Goal: Task Accomplishment & Management: Manage account settings

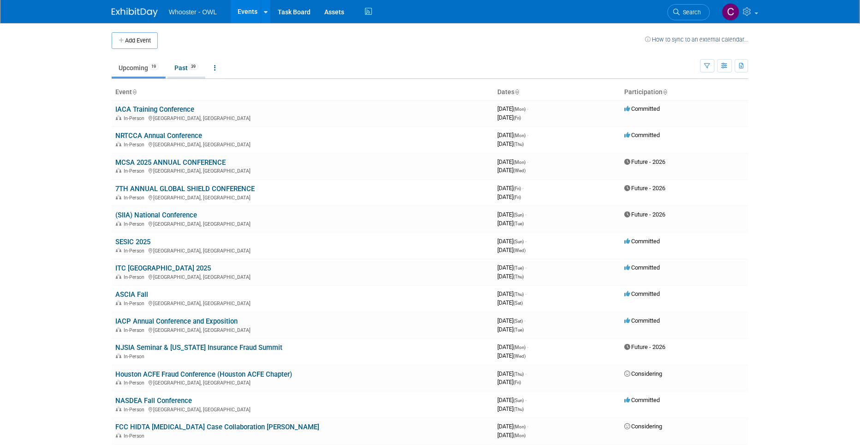
click at [184, 67] on link "Past 39" at bounding box center [187, 68] width 38 height 18
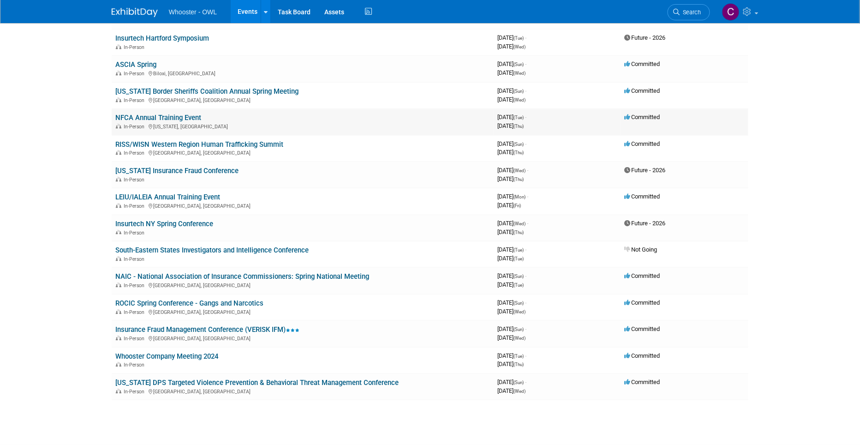
scroll to position [738, 0]
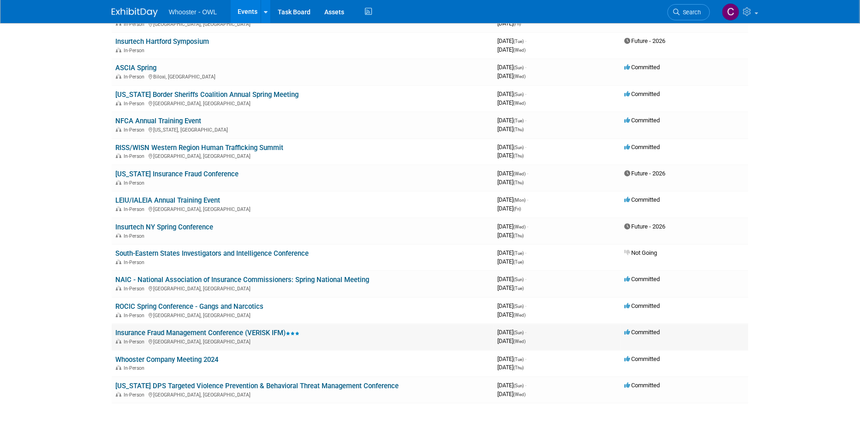
click at [223, 329] on link "Insurance Fraud Management Conference (VERISK IFM)" at bounding box center [207, 333] width 184 height 8
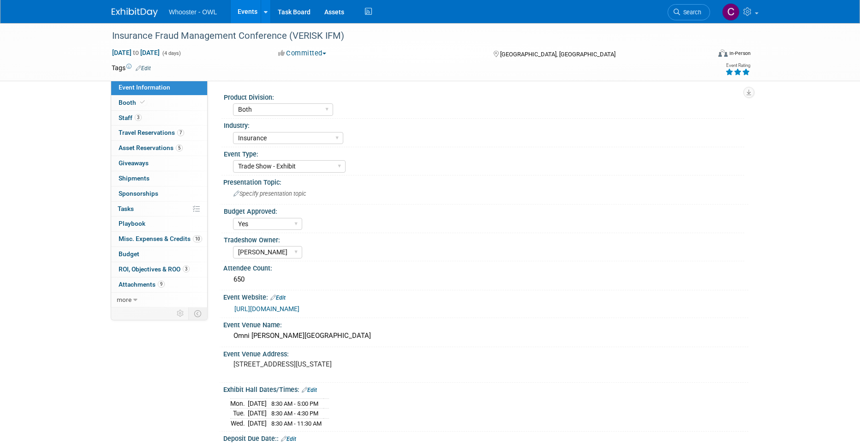
select select "Both"
select select "Insurance"
select select "Trade Show - Exhibit"
select select "Yes"
select select "Clare Southcombe"
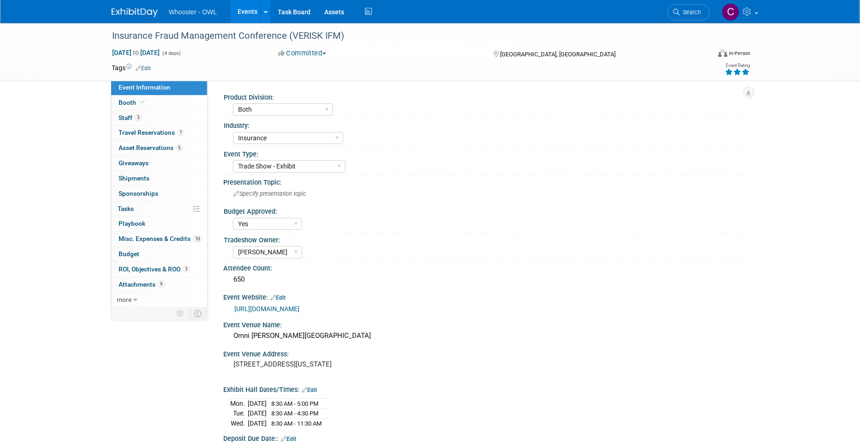
click at [146, 66] on link "Edit" at bounding box center [143, 68] width 15 height 6
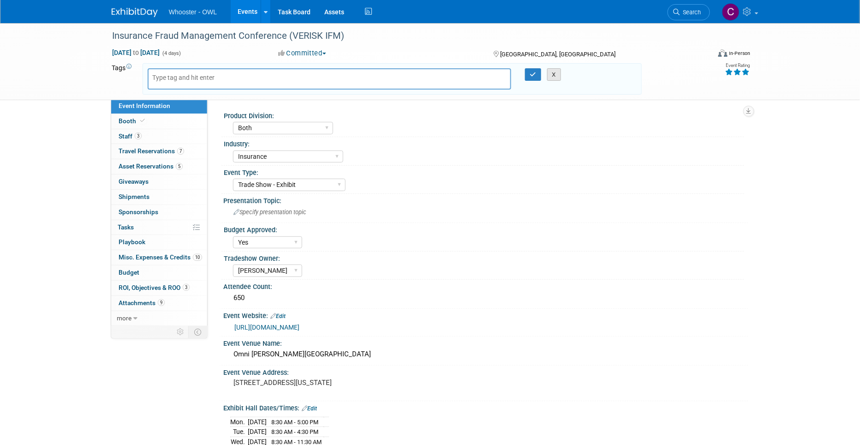
click at [556, 73] on button "X" at bounding box center [554, 74] width 14 height 13
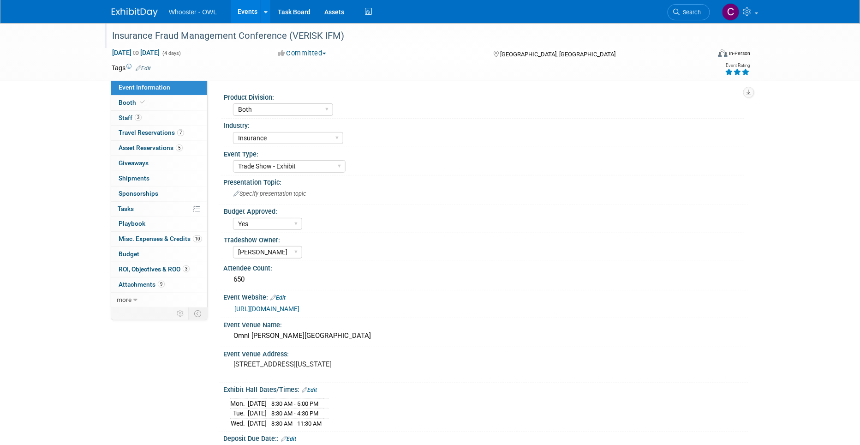
click at [215, 34] on div "Insurance Fraud Management Conference (VERISK IFM)" at bounding box center [402, 36] width 587 height 17
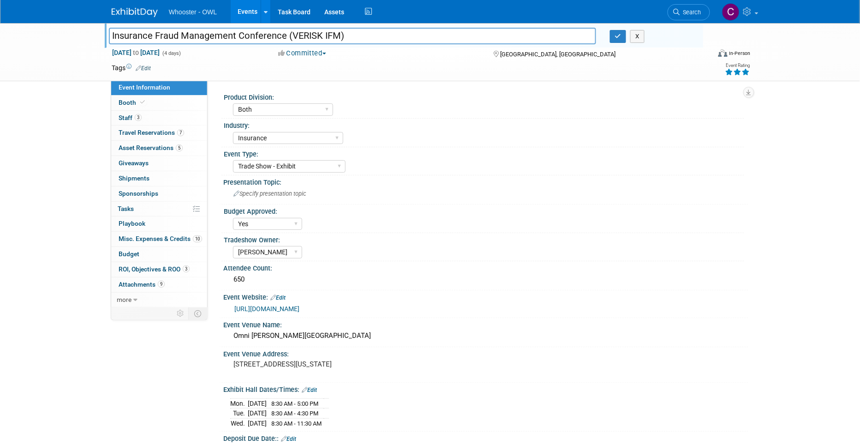
click at [113, 34] on input "Insurance Fraud Management Conference (VERISK IFM)" at bounding box center [352, 36] width 487 height 16
drag, startPoint x: 311, startPoint y: 36, endPoint x: 404, endPoint y: 42, distance: 93.4
click at [404, 42] on input "IFM - Insurance Fraud Management Conference (VERISK IFM)" at bounding box center [352, 36] width 487 height 16
type input "IFM - Insurance Fraud Management Conference"
click at [617, 36] on icon "button" at bounding box center [618, 36] width 6 height 6
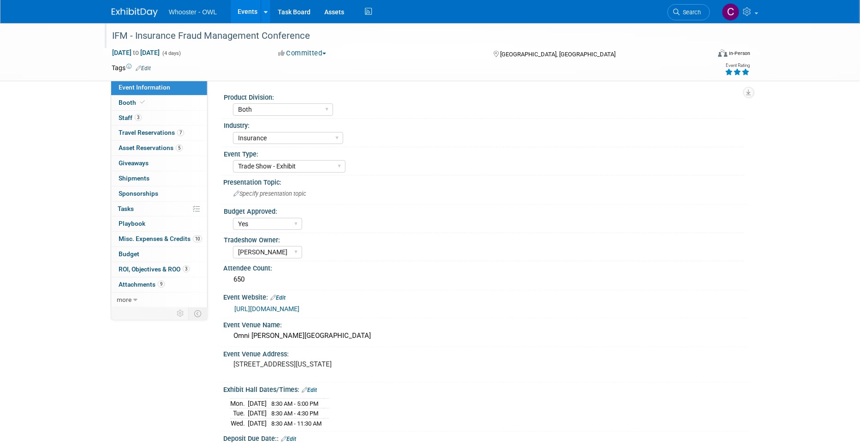
click at [249, 8] on link "Events" at bounding box center [248, 11] width 34 height 23
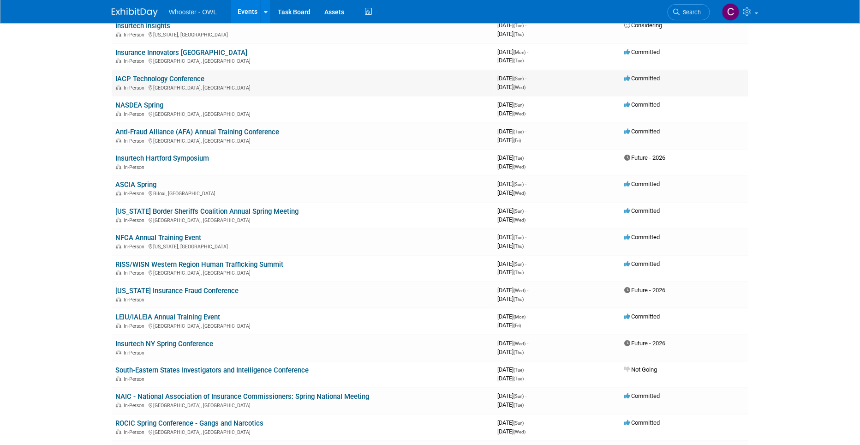
scroll to position [607, 0]
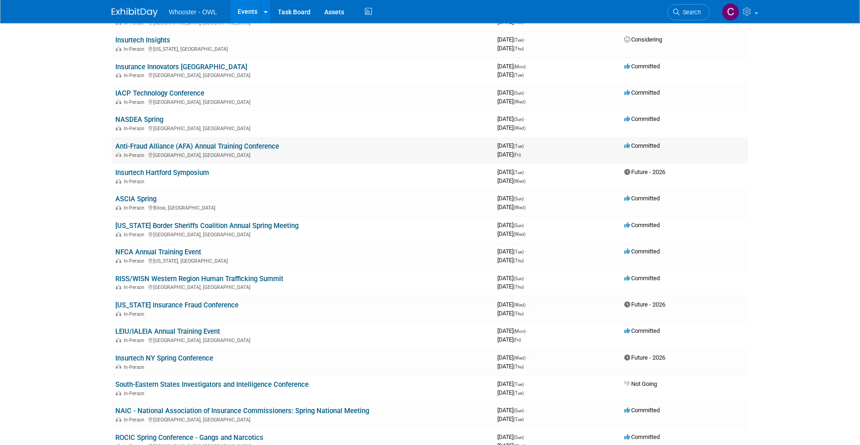
click at [199, 143] on link "Anti-Fraud Alliance (AFA) Annual Training Conference" at bounding box center [197, 147] width 164 height 8
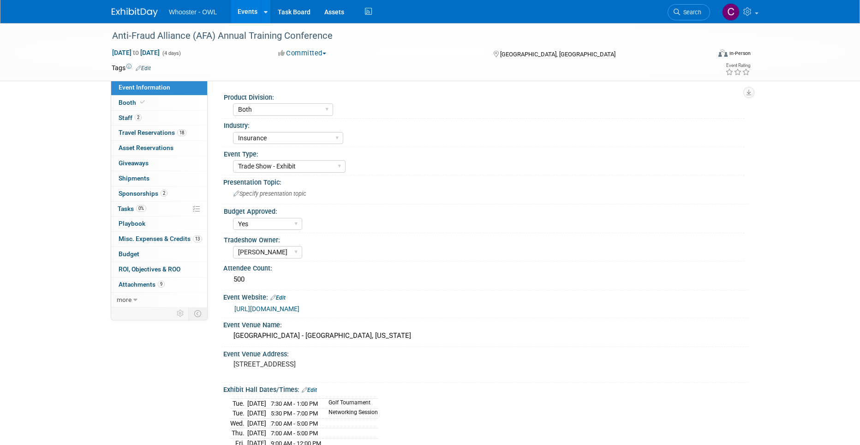
select select "Both"
select select "Insurance"
select select "Trade Show - Exhibit"
select select "Yes"
select select "Clare Southcombe"
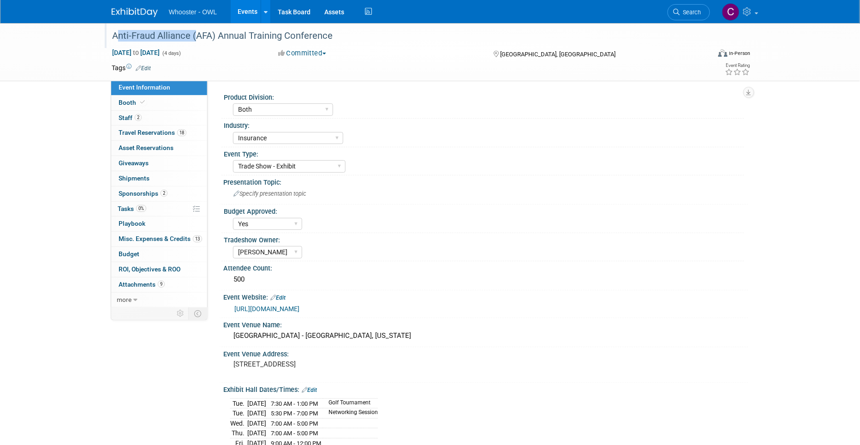
drag, startPoint x: 192, startPoint y: 35, endPoint x: 109, endPoint y: 31, distance: 82.7
click at [109, 31] on div "Anti-Fraud Alliance (AFA) Annual Training Conference" at bounding box center [402, 36] width 587 height 17
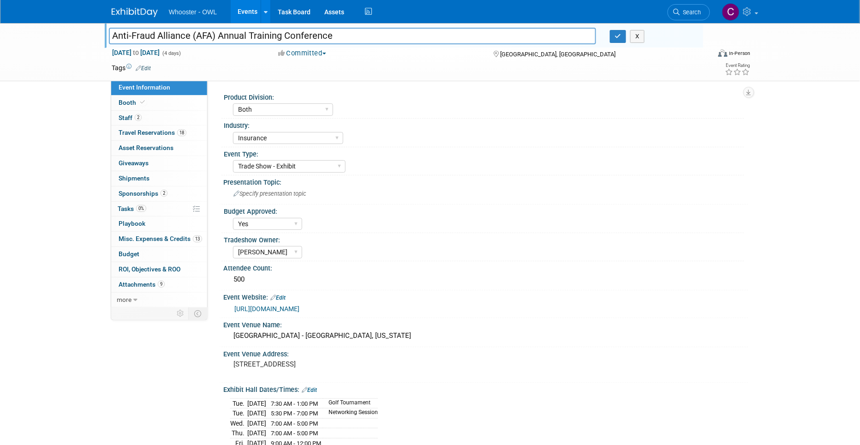
drag, startPoint x: 190, startPoint y: 36, endPoint x: 112, endPoint y: 30, distance: 78.7
click at [112, 30] on input "Anti-Fraud Alliance (AFA) Annual Training Conference" at bounding box center [352, 36] width 487 height 16
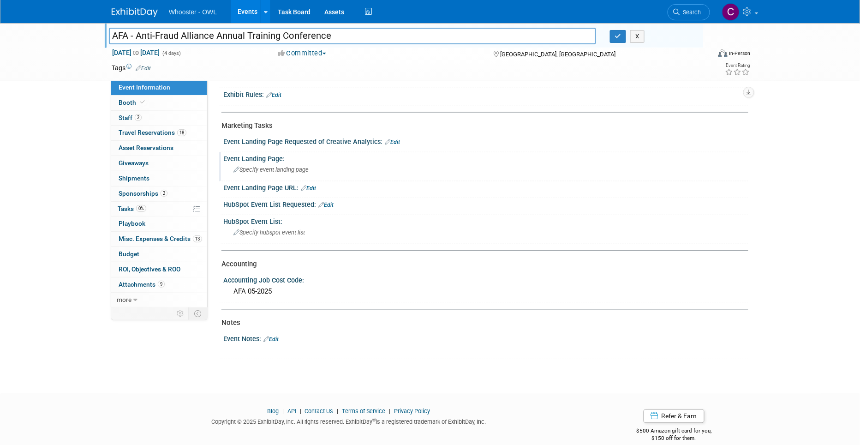
scroll to position [483, 0]
type input "AFA - Anti-Fraud Alliance Annual Training Conference"
click at [123, 253] on span "Budget" at bounding box center [129, 253] width 21 height 7
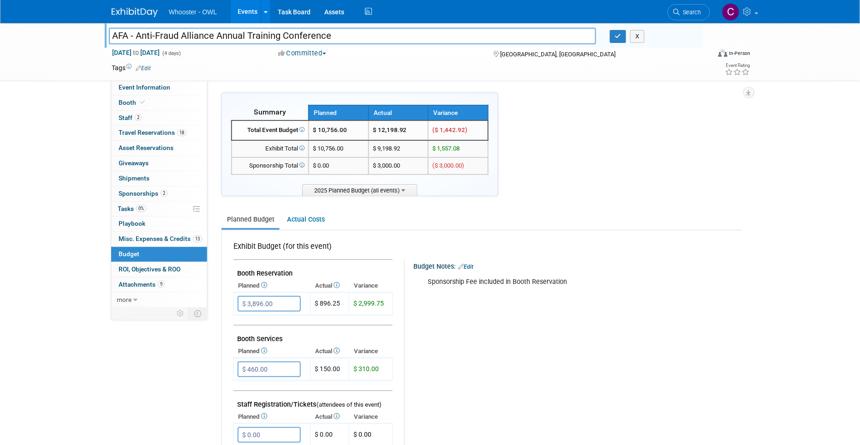
click at [246, 8] on link "Events" at bounding box center [248, 11] width 34 height 23
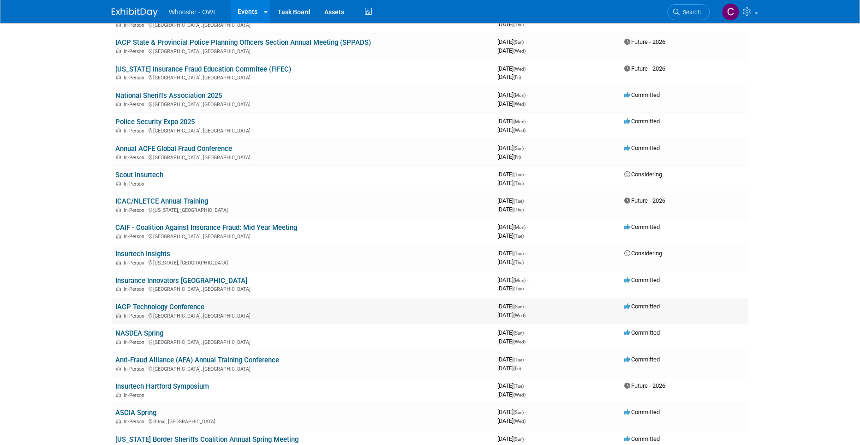
scroll to position [391, 0]
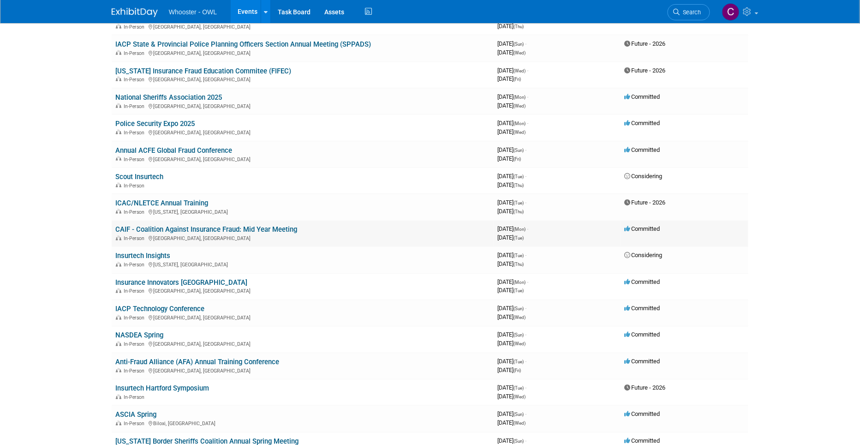
click at [225, 226] on link "CAIF - Coalition Against Insurance Fraud: Mid Year Meeting" at bounding box center [206, 230] width 182 height 8
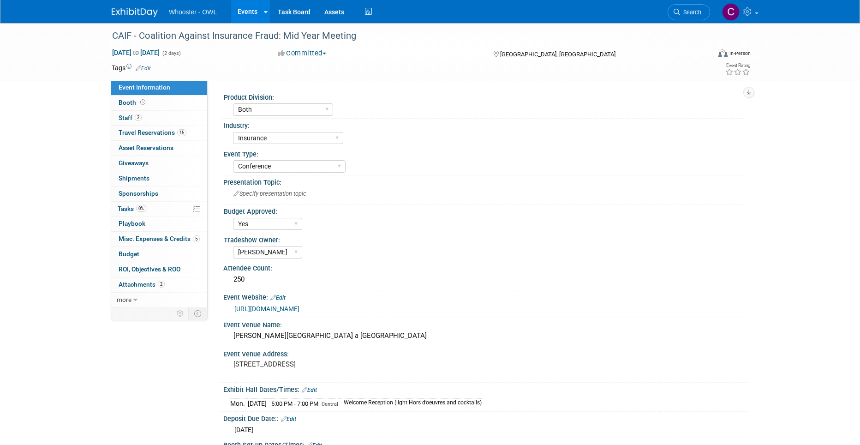
select select "Both"
select select "Insurance"
select select "Conference"
select select "Yes"
select select "[PERSON_NAME]"
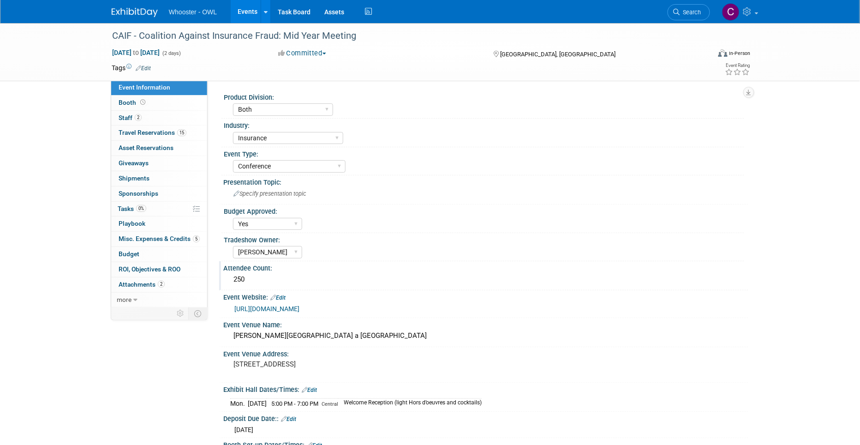
drag, startPoint x: 129, startPoint y: 253, endPoint x: 248, endPoint y: 273, distance: 121.2
click at [129, 253] on span "Budget" at bounding box center [129, 253] width 21 height 7
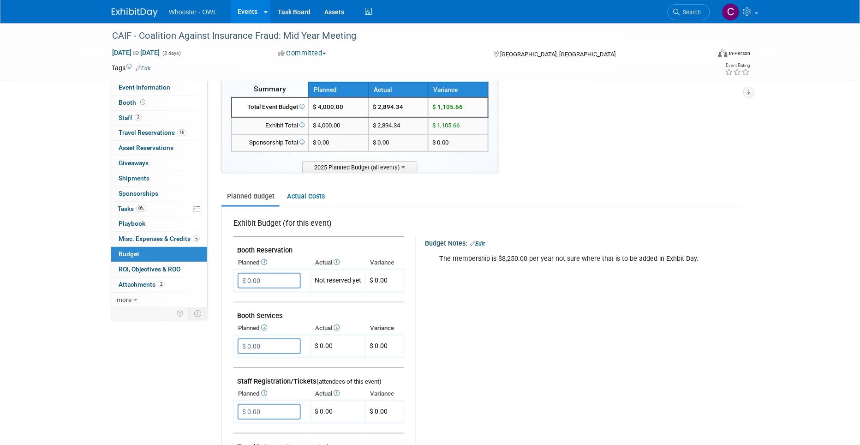
scroll to position [34, 0]
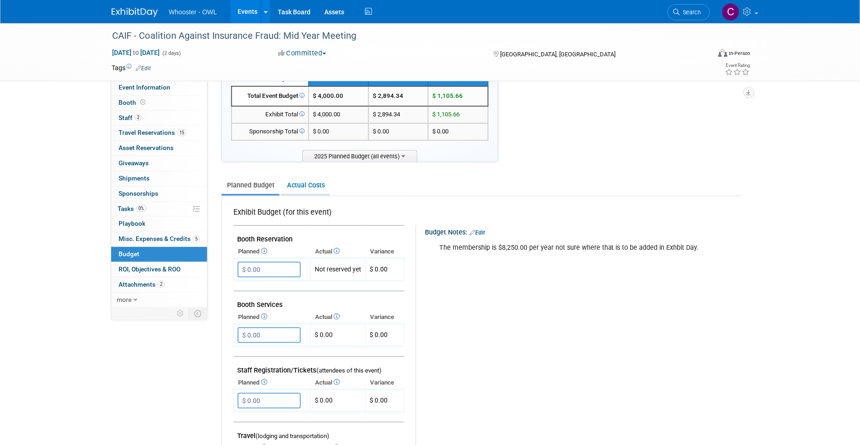
click at [301, 182] on link "Actual Costs" at bounding box center [305, 185] width 48 height 17
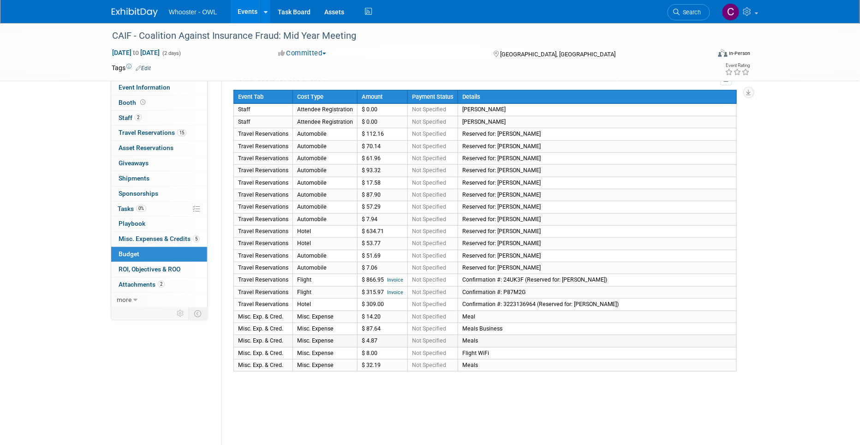
scroll to position [166, 0]
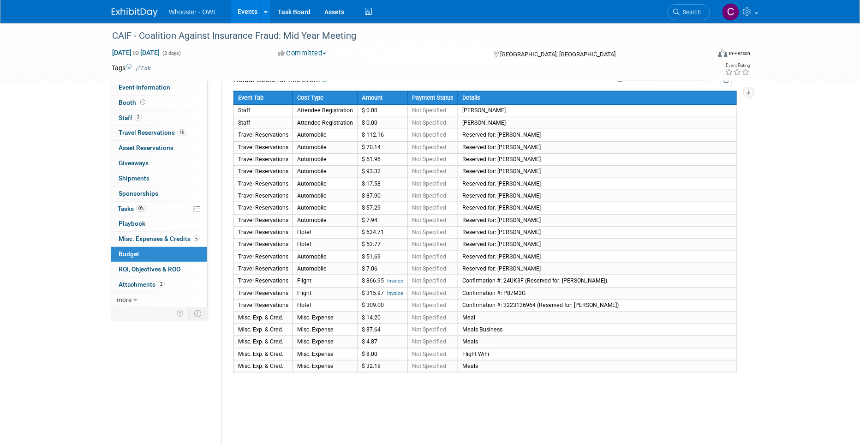
drag, startPoint x: 238, startPoint y: 107, endPoint x: 506, endPoint y: 373, distance: 377.5
click at [506, 373] on div "Actual Costs for this Event Exclude items with 0.00 cost Event Tab" at bounding box center [482, 294] width 520 height 461
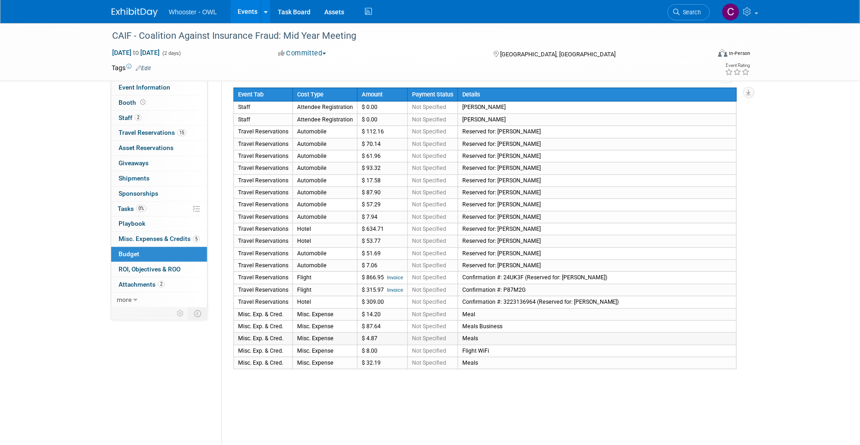
click at [492, 334] on td "Meals" at bounding box center [597, 339] width 279 height 12
drag, startPoint x: 359, startPoint y: 104, endPoint x: 412, endPoint y: 134, distance: 60.8
click at [412, 134] on tbody "Event Tab Cost Type Amount Payment Status Details Staff Attendee Registration $…" at bounding box center [485, 228] width 503 height 281
click at [425, 158] on td "Not Specified" at bounding box center [433, 156] width 50 height 12
drag, startPoint x: 363, startPoint y: 106, endPoint x: 506, endPoint y: 236, distance: 193.1
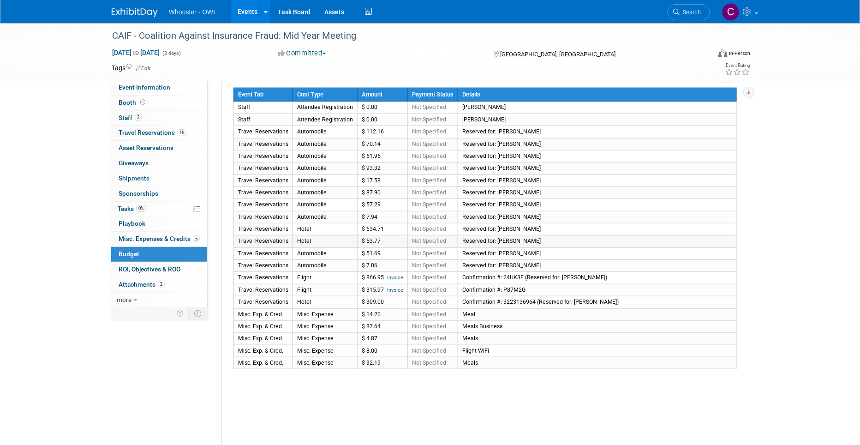
click at [504, 226] on tbody "Event Tab Cost Type Amount Payment Status Details Staff Attendee Registration $…" at bounding box center [485, 228] width 503 height 281
click at [271, 126] on td "Travel Reservations" at bounding box center [263, 132] width 59 height 12
drag, startPoint x: 267, startPoint y: 138, endPoint x: 499, endPoint y: 359, distance: 321.2
click at [499, 359] on tbody "Event Tab Cost Type Amount Payment Status Details Staff Attendee Registration $…" at bounding box center [485, 228] width 503 height 281
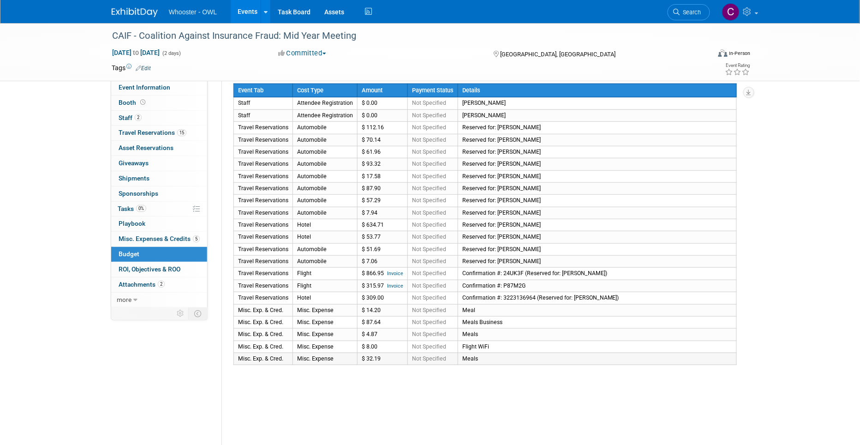
scroll to position [175, 0]
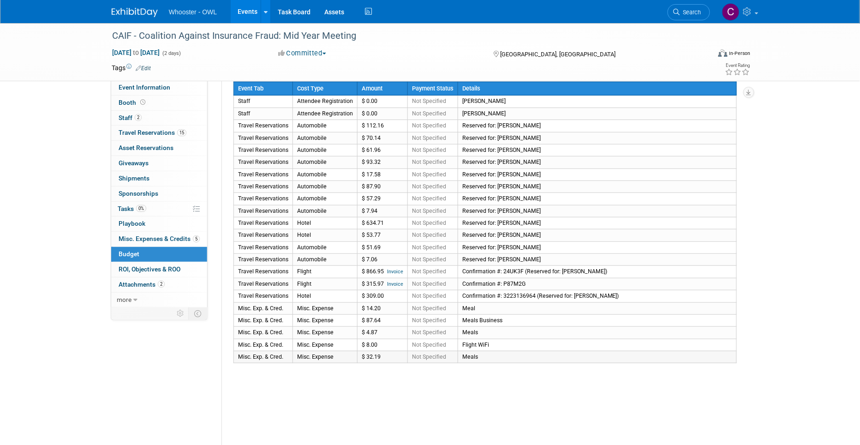
copy tbody "Travel Reservations Automobile $ 112.16 Not Specified Reserved for: Gary LaFond…"
click at [310, 266] on td "Flight" at bounding box center [325, 272] width 65 height 12
click at [392, 269] on link "Invoice" at bounding box center [395, 272] width 16 height 6
drag, startPoint x: 240, startPoint y: 270, endPoint x: 629, endPoint y: 272, distance: 389.5
click at [629, 272] on tr "Travel Reservations Flight $ 866.95 Invoice Not Specified Confirmation #: 24UK3…" at bounding box center [485, 272] width 503 height 12
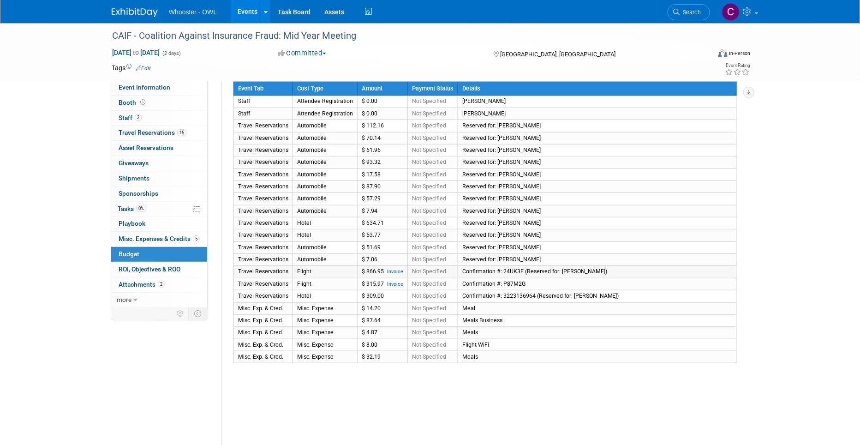
copy tr "Travel Reservations Flight $ 866.95 Invoice Not Specified Confirmation #: 24UK3…"
click at [143, 128] on link "15 Travel Reservations 15" at bounding box center [159, 133] width 96 height 15
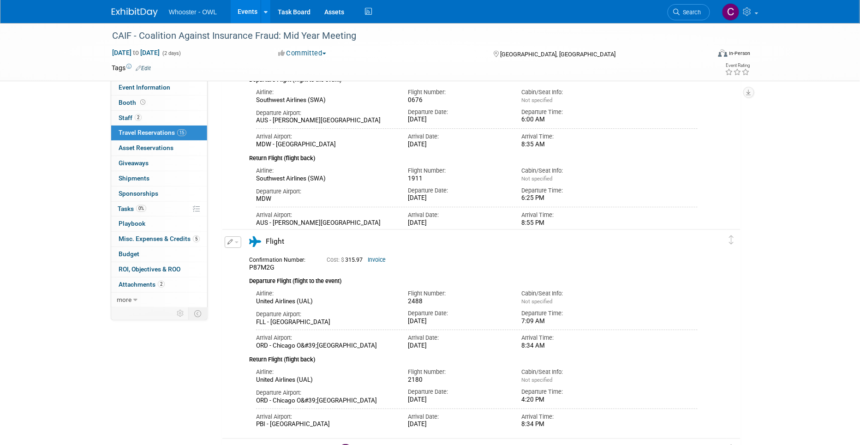
scroll to position [1004, 0]
click at [134, 253] on span "Budget" at bounding box center [129, 253] width 21 height 7
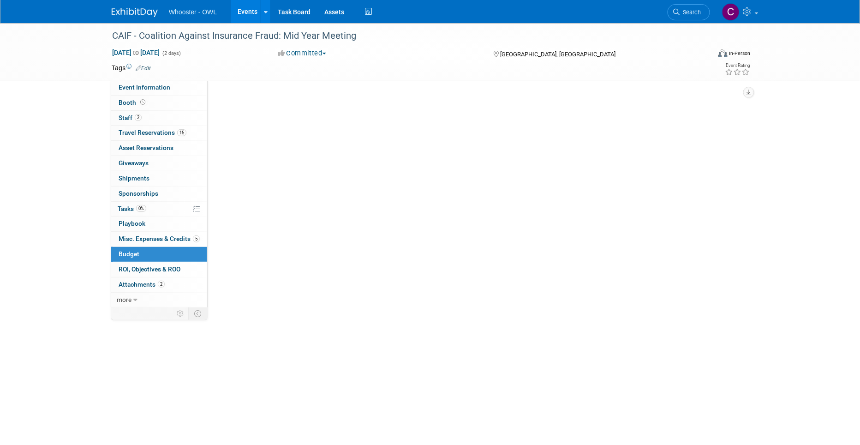
scroll to position [0, 0]
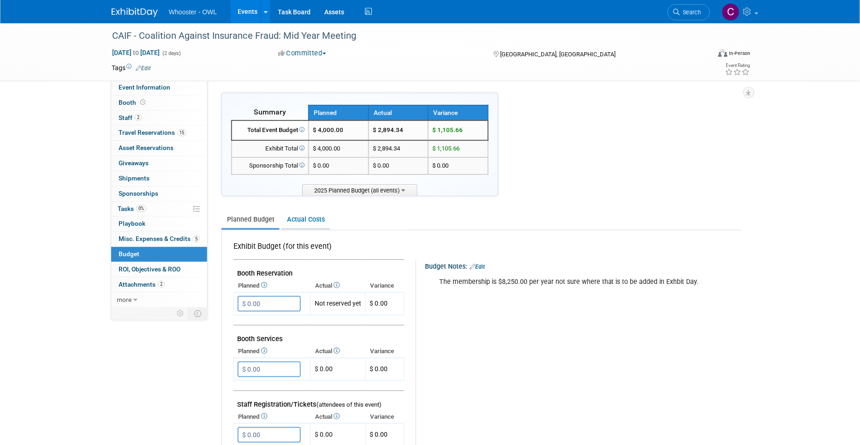
click at [305, 216] on link "Actual Costs" at bounding box center [305, 219] width 48 height 17
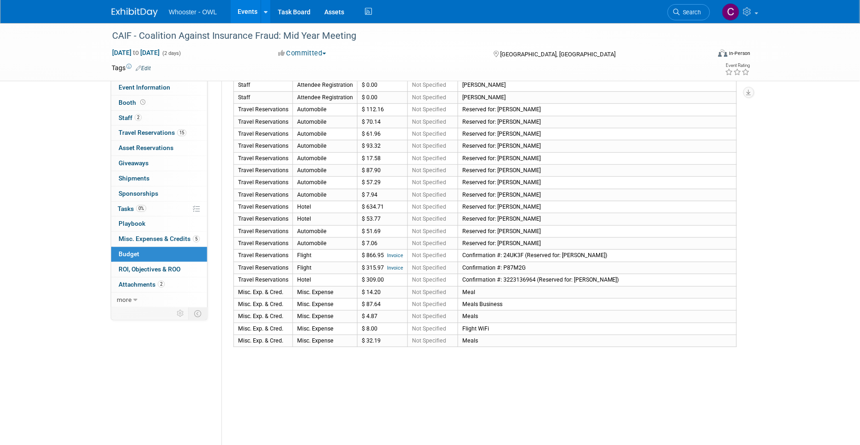
scroll to position [194, 0]
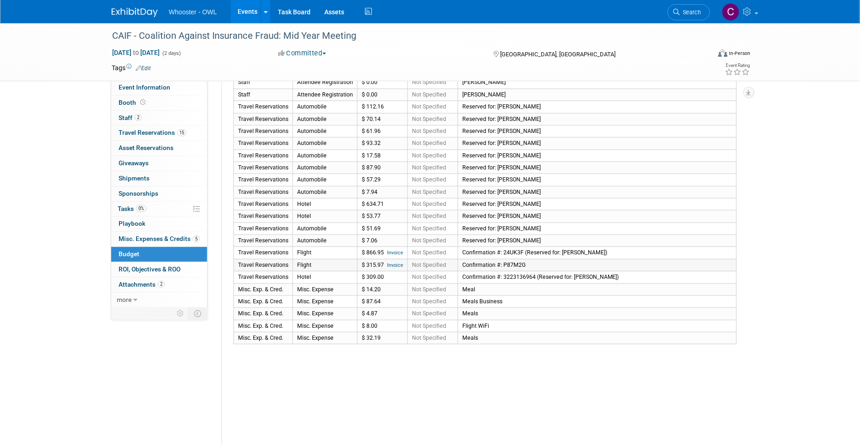
drag, startPoint x: 239, startPoint y: 263, endPoint x: 543, endPoint y: 263, distance: 304.1
click at [543, 263] on tr "Travel Reservations Flight $ 315.97 Invoice Not Specified Confirmation #: P87M2G" at bounding box center [485, 265] width 503 height 12
copy tr "Travel Reservations Flight $ 315.97 Invoice Not Specified Confirmation #: P87M2G"
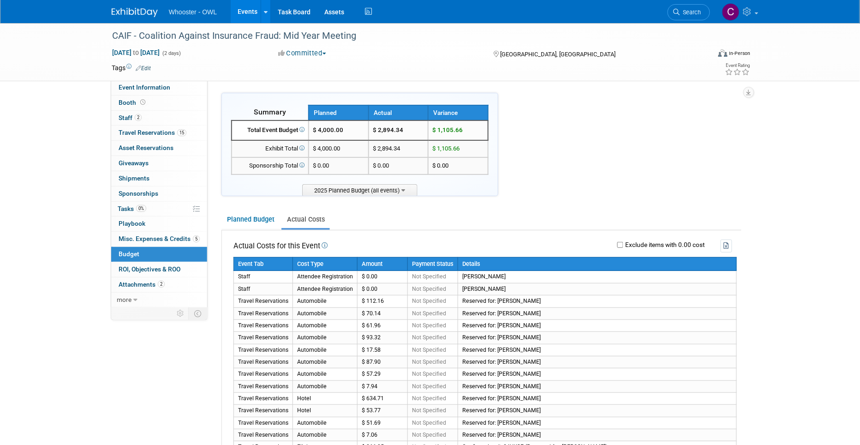
scroll to position [0, 0]
click at [127, 100] on span "Booth" at bounding box center [133, 102] width 29 height 7
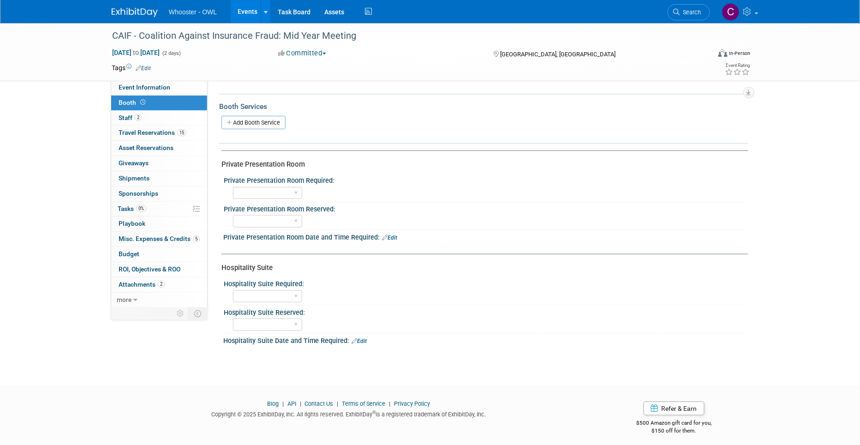
scroll to position [108, 0]
click at [146, 88] on span "Event Information" at bounding box center [145, 87] width 52 height 7
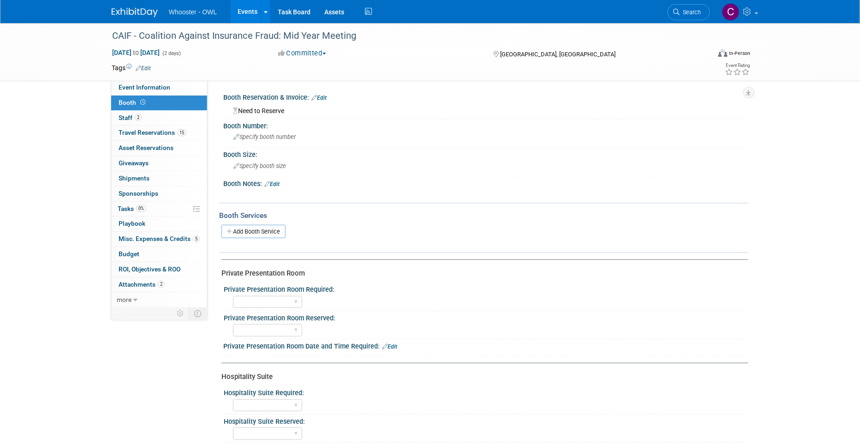
select select "Both"
select select "Insurance"
select select "Conference"
select select "Yes"
select select "[PERSON_NAME]"
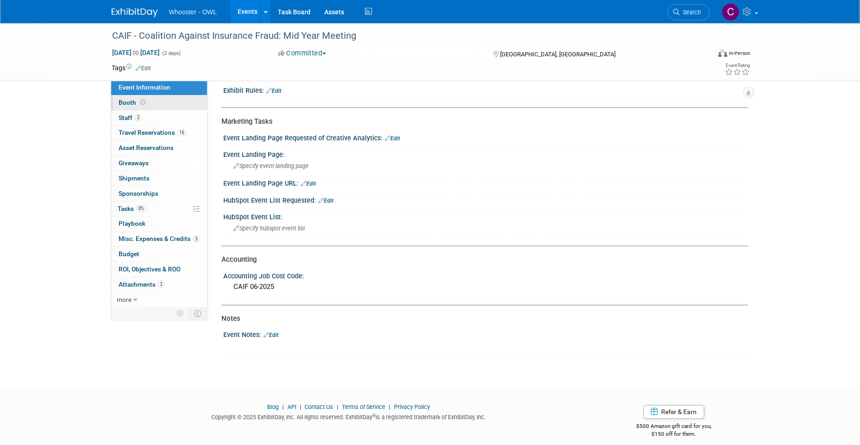
scroll to position [428, 0]
drag, startPoint x: 130, startPoint y: 100, endPoint x: 154, endPoint y: 103, distance: 24.7
click at [130, 100] on span "Booth" at bounding box center [133, 102] width 29 height 7
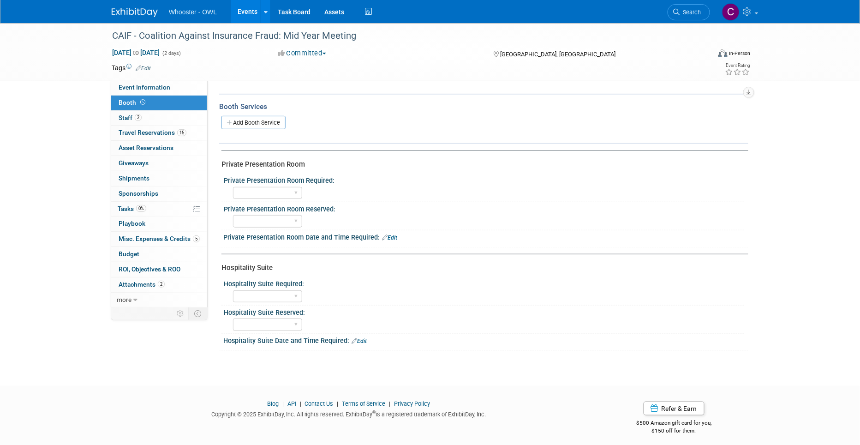
scroll to position [108, 0]
drag, startPoint x: 134, startPoint y: 118, endPoint x: 139, endPoint y: 118, distance: 5.6
click at [134, 118] on span "Staff 2" at bounding box center [130, 117] width 23 height 7
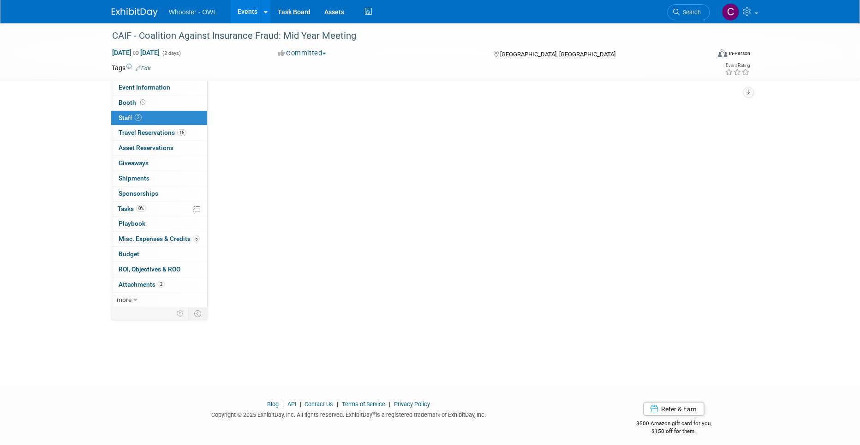
scroll to position [0, 0]
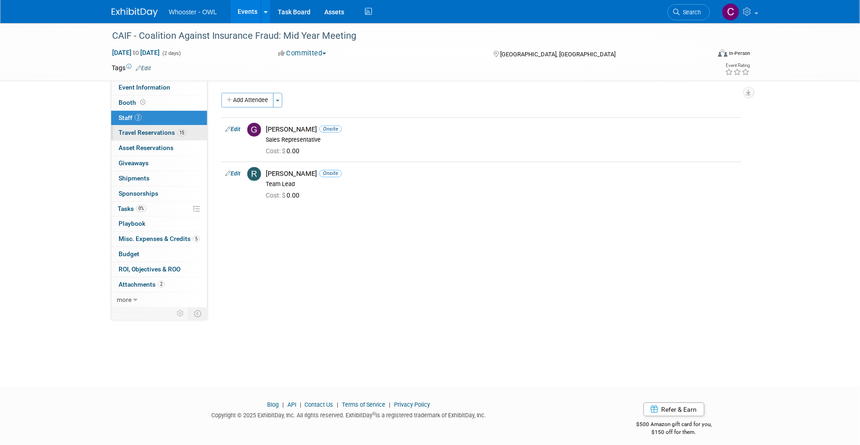
click at [130, 132] on span "Travel Reservations 15" at bounding box center [153, 132] width 68 height 7
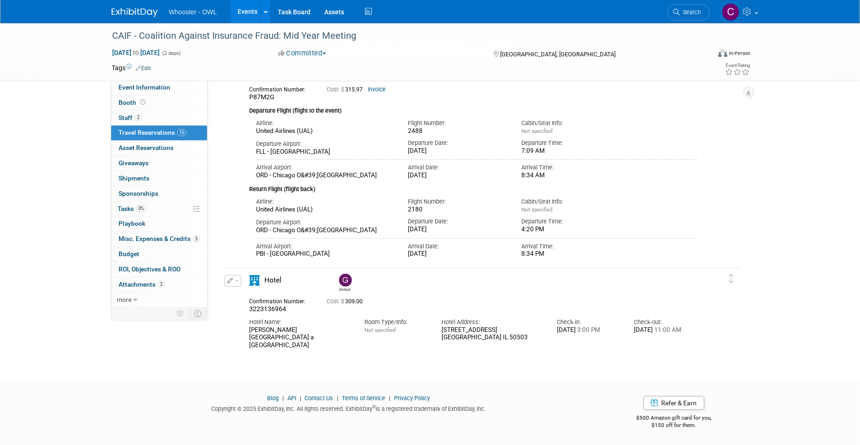
scroll to position [1172, 0]
click at [143, 147] on span "Asset Reservations 0" at bounding box center [146, 147] width 55 height 7
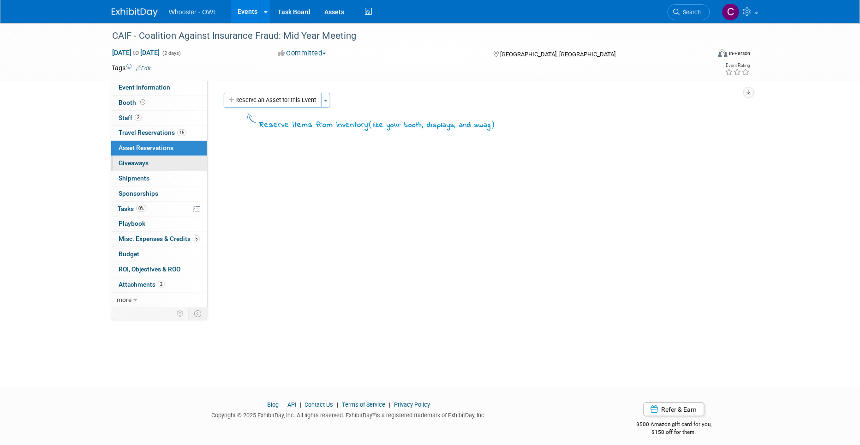
click at [130, 163] on span "Giveaways 0" at bounding box center [134, 162] width 30 height 7
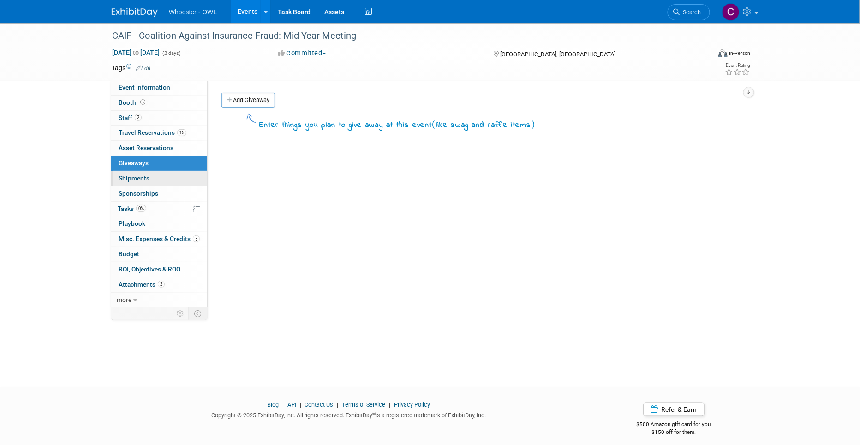
click at [139, 179] on span "Shipments 0" at bounding box center [134, 177] width 31 height 7
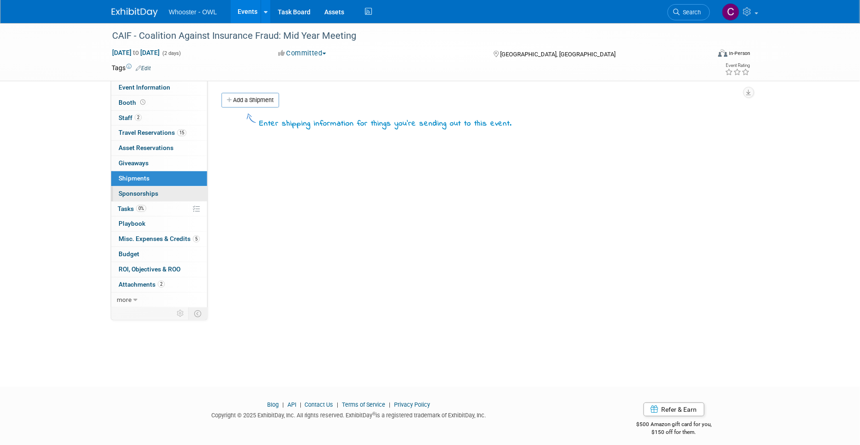
click at [137, 193] on span "Sponsorships 0" at bounding box center [139, 193] width 40 height 7
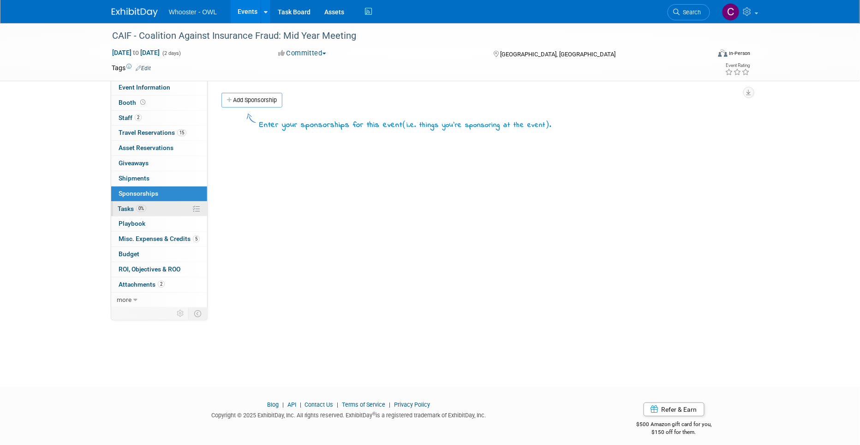
click at [125, 210] on span "Tasks 0%" at bounding box center [132, 208] width 29 height 7
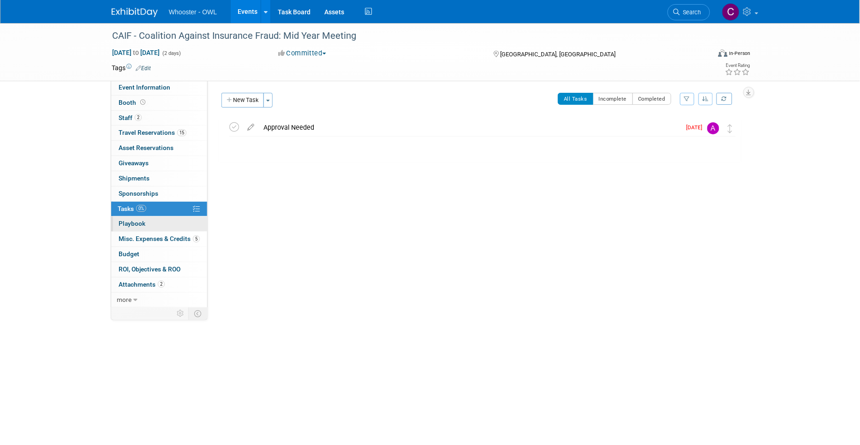
click at [129, 225] on span "Playbook 0" at bounding box center [132, 223] width 27 height 7
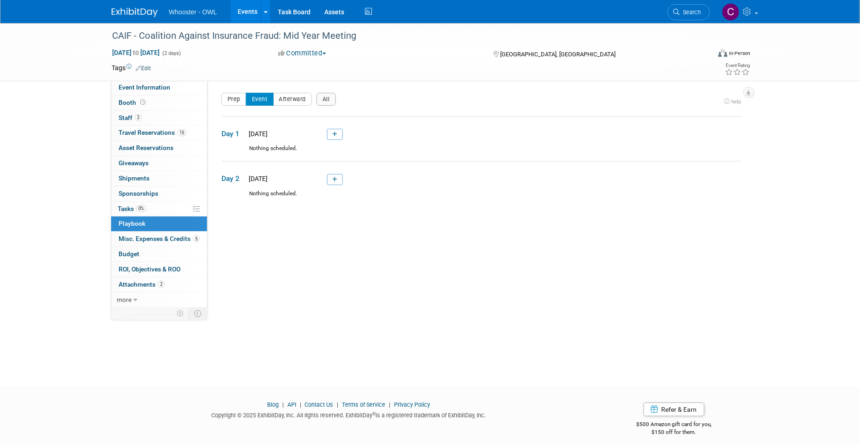
click at [133, 239] on span "Misc. Expenses & Credits 5" at bounding box center [159, 238] width 81 height 7
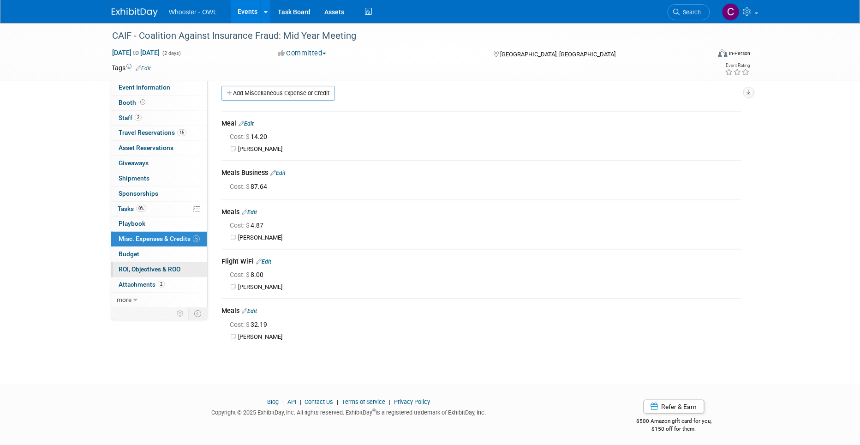
scroll to position [6, 0]
click at [143, 284] on span "Attachments 2" at bounding box center [142, 284] width 46 height 7
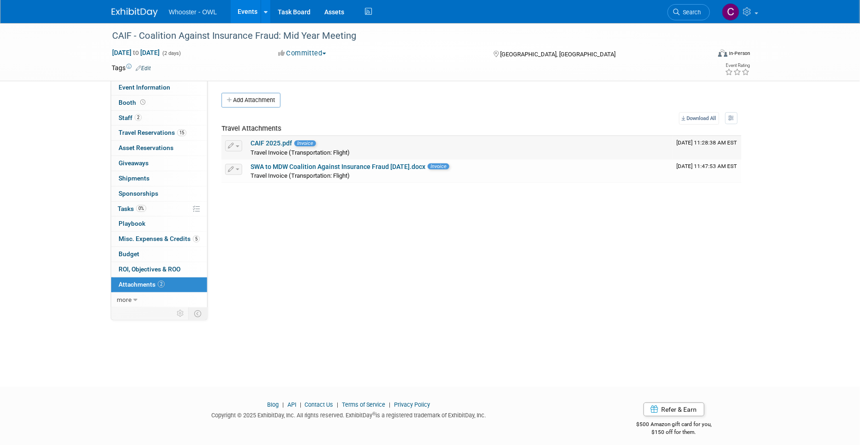
click at [266, 141] on link "CAIF 2025.pdf" at bounding box center [272, 142] width 42 height 7
click at [308, 164] on link "SWA to MDW Coalition Against Insurance Fraud June 9 2025.docx" at bounding box center [338, 166] width 175 height 7
drag, startPoint x: 128, startPoint y: 252, endPoint x: 286, endPoint y: 265, distance: 157.9
click at [128, 252] on span "Budget" at bounding box center [129, 253] width 21 height 7
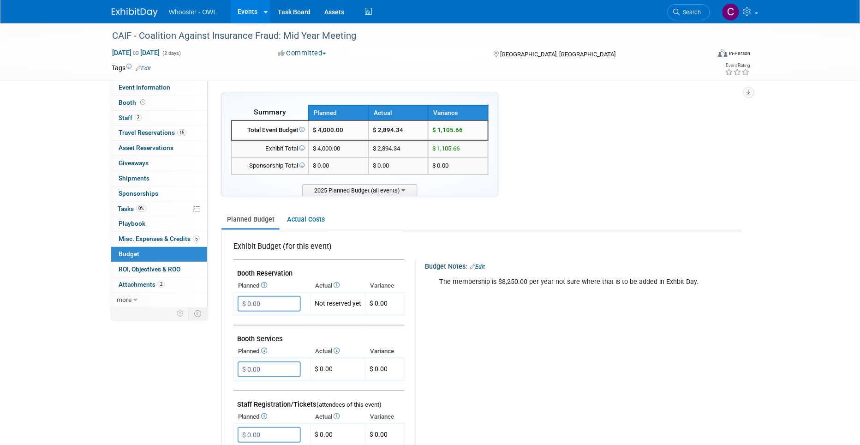
scroll to position [0, 0]
click at [244, 12] on link "Events" at bounding box center [248, 11] width 34 height 23
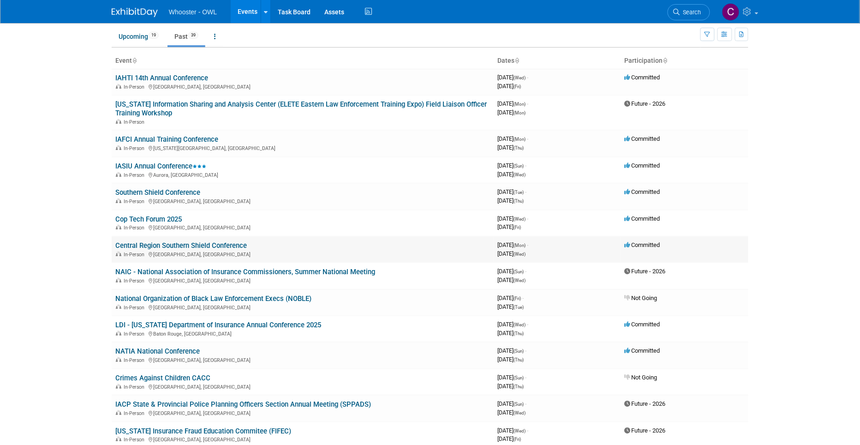
scroll to position [32, 0]
click at [146, 165] on link "IASIU Annual Conference" at bounding box center [160, 165] width 91 height 8
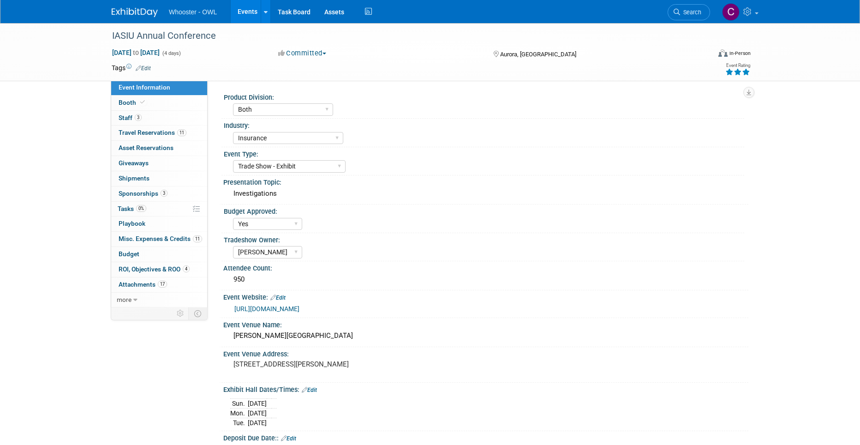
select select "Both"
select select "Insurance"
select select "Trade Show - Exhibit"
select select "Yes"
select select "[PERSON_NAME]"
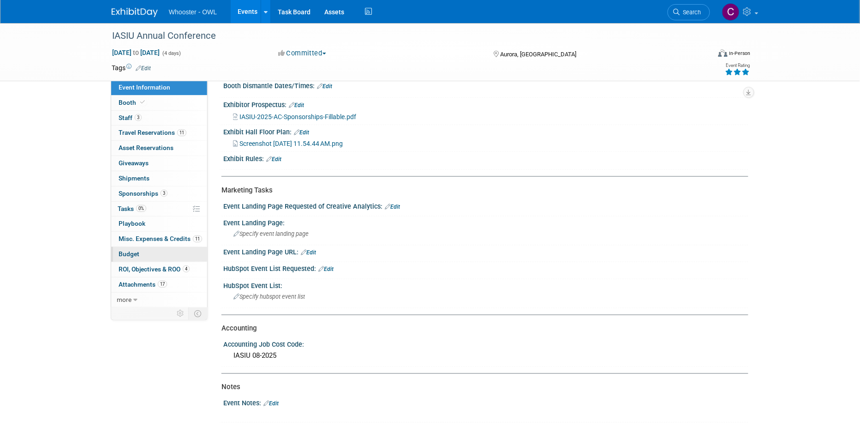
scroll to position [389, 0]
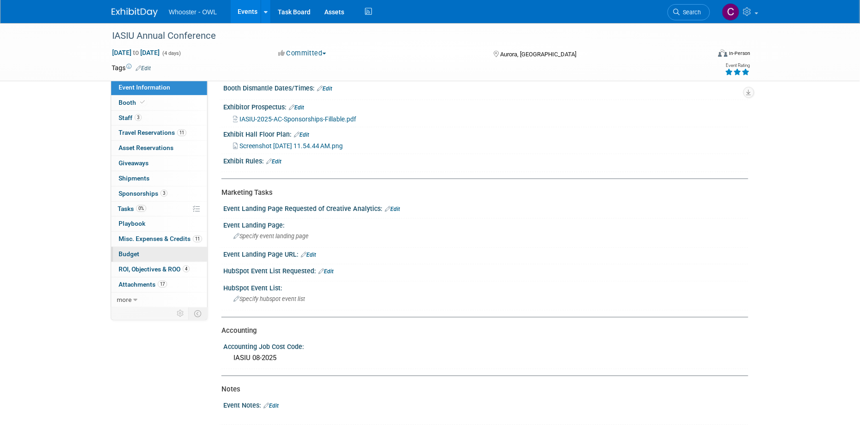
click at [122, 254] on span "Budget" at bounding box center [129, 253] width 21 height 7
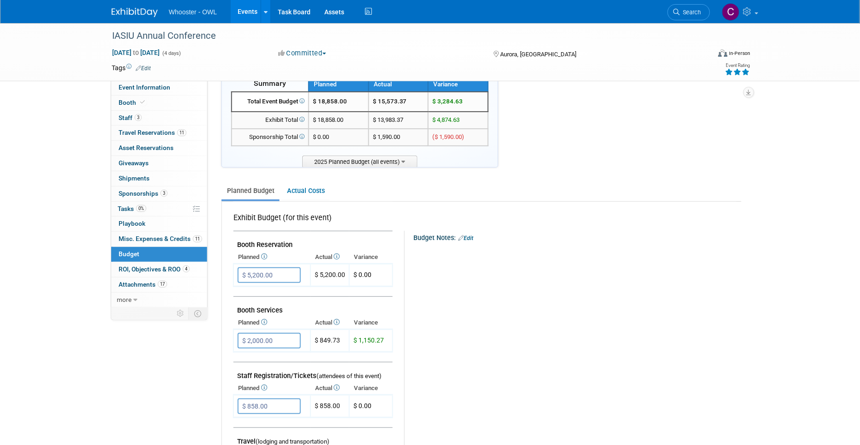
scroll to position [35, 0]
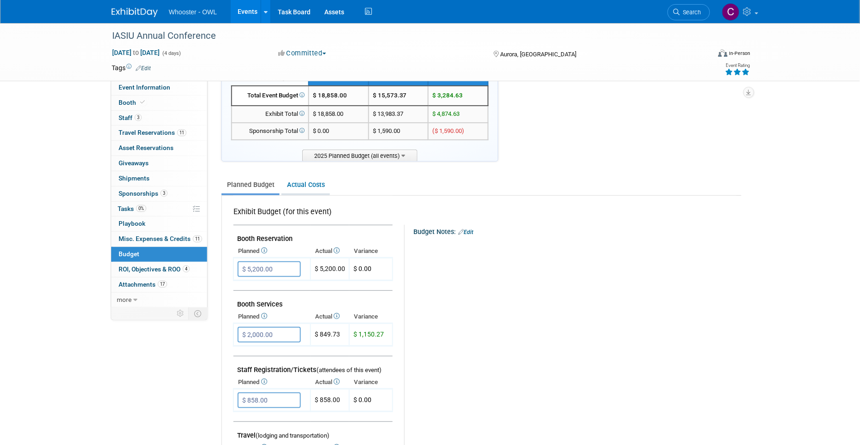
click at [299, 185] on link "Actual Costs" at bounding box center [305, 184] width 48 height 17
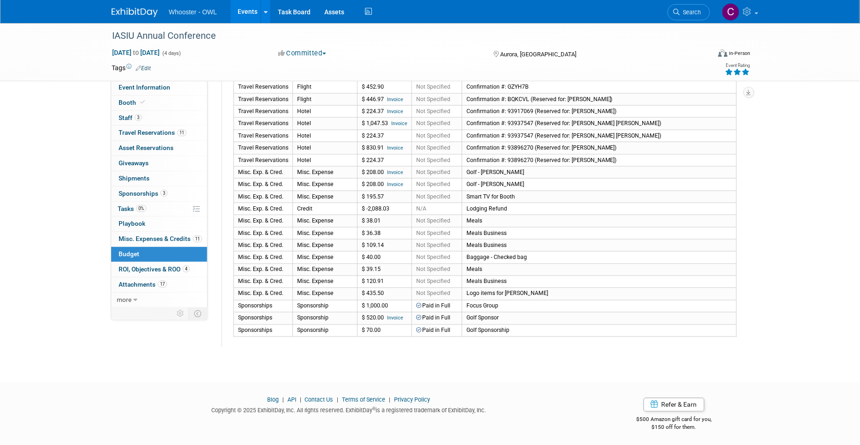
scroll to position [344, 0]
click at [249, 11] on link "Events" at bounding box center [248, 11] width 34 height 23
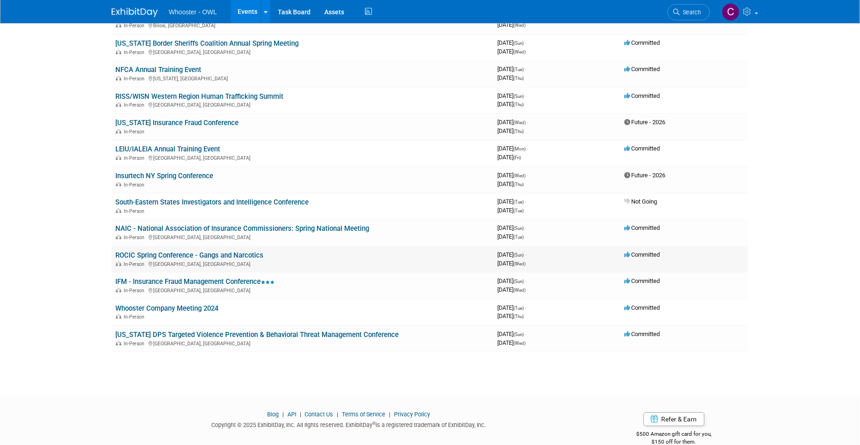
scroll to position [789, 0]
click at [174, 278] on link "IFM - Insurance Fraud Management Conference" at bounding box center [194, 282] width 159 height 8
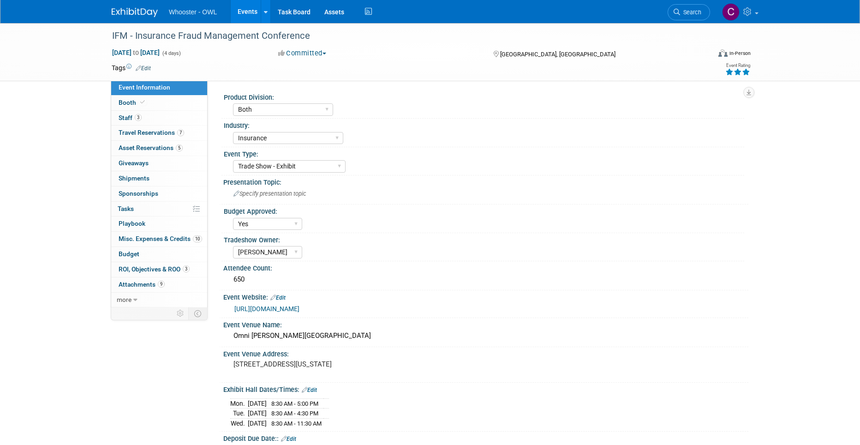
select select "Both"
select select "Insurance"
select select "Trade Show - Exhibit"
select select "Yes"
select select "Clare Southcombe"
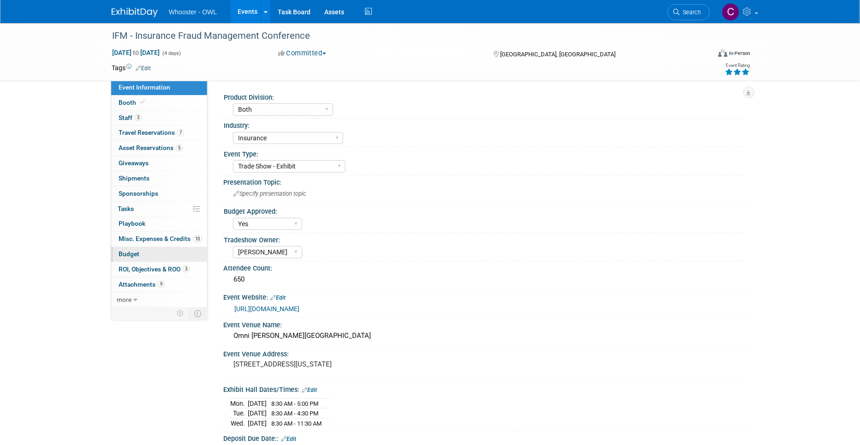
drag, startPoint x: 128, startPoint y: 253, endPoint x: 162, endPoint y: 253, distance: 33.7
click at [128, 253] on span "Budget" at bounding box center [129, 253] width 21 height 7
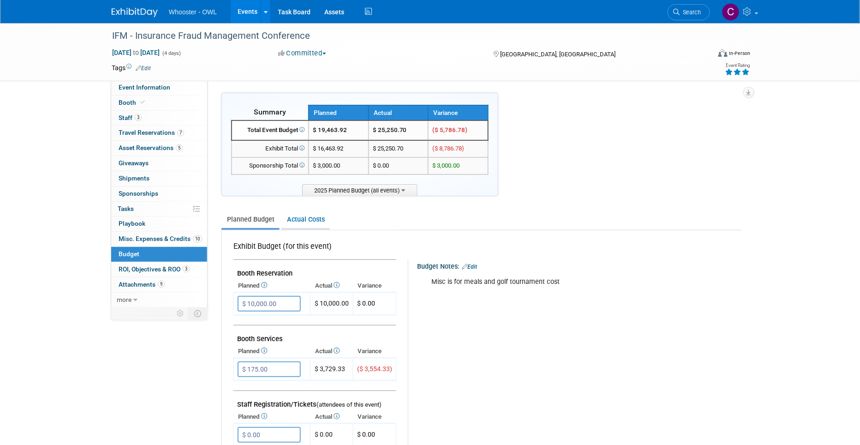
click at [298, 215] on link "Actual Costs" at bounding box center [305, 219] width 48 height 17
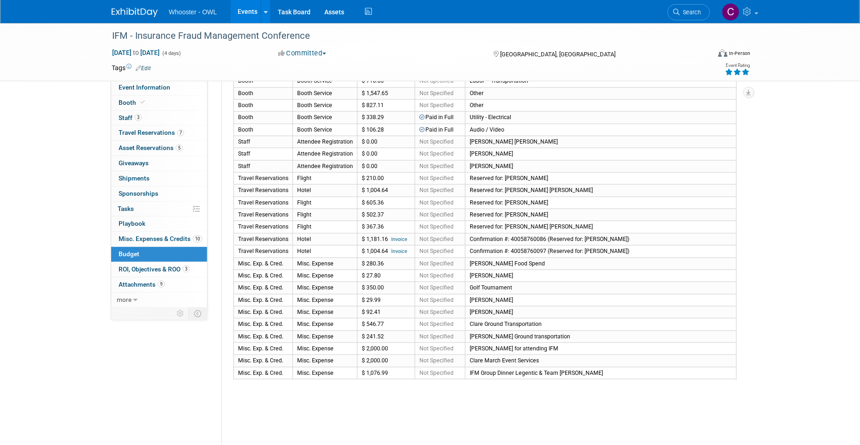
scroll to position [241, 0]
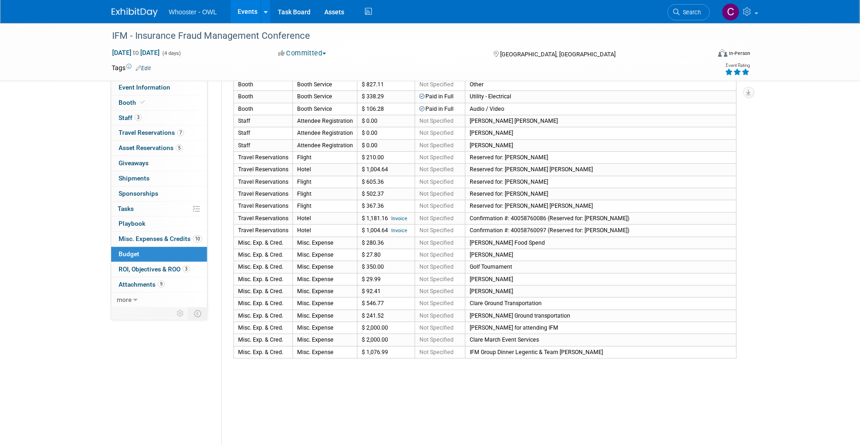
drag, startPoint x: 247, startPoint y: 207, endPoint x: 507, endPoint y: 358, distance: 299.8
click at [507, 358] on div "Actual Costs for this Event Exclude items with 0.00 cost Event Tab" at bounding box center [482, 219] width 520 height 461
copy table "Event Tab Cost Type Amount Payment Status Details"
click at [384, 297] on td "$ 546.77" at bounding box center [387, 301] width 58 height 12
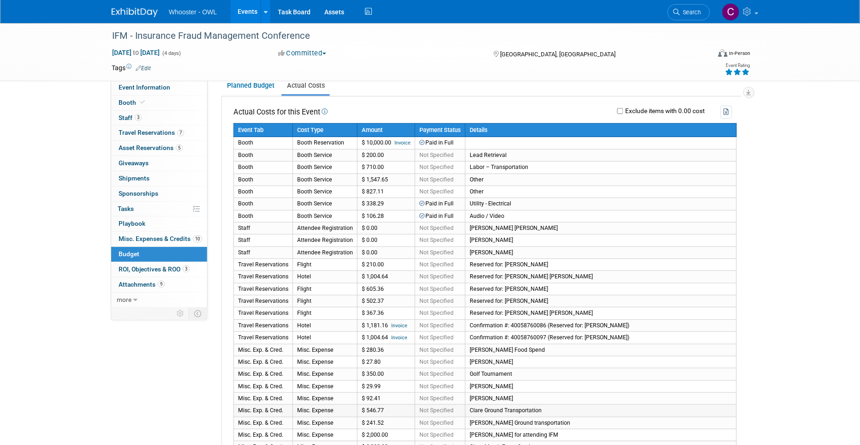
scroll to position [129, 0]
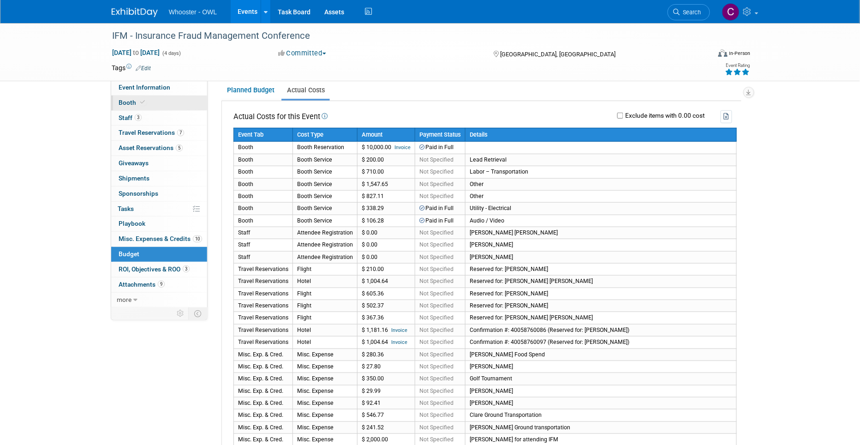
click at [129, 100] on span "Booth" at bounding box center [133, 102] width 28 height 7
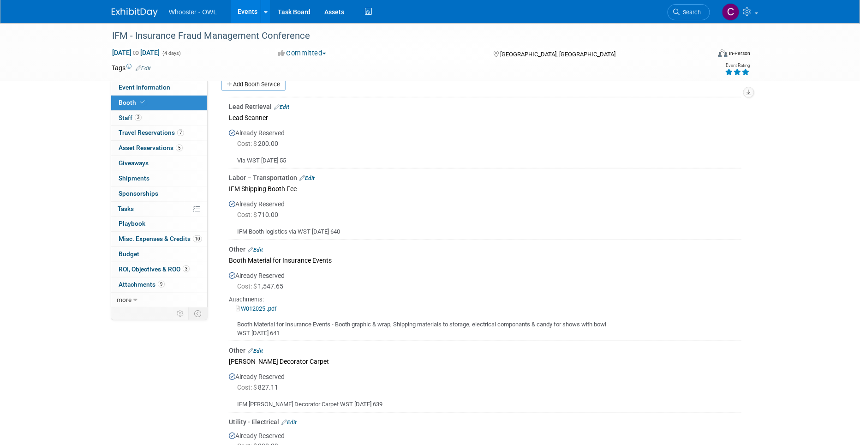
scroll to position [168, 0]
click at [252, 305] on link "W012025 .pdf" at bounding box center [256, 308] width 41 height 7
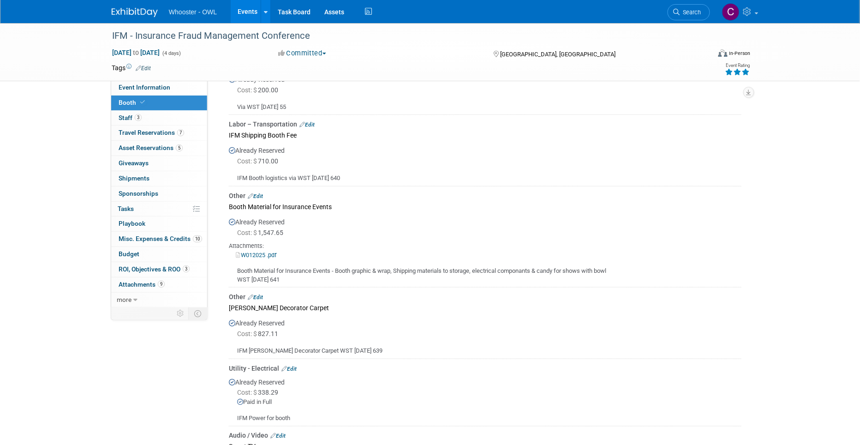
scroll to position [222, 0]
click at [248, 7] on link "Events" at bounding box center [248, 11] width 34 height 23
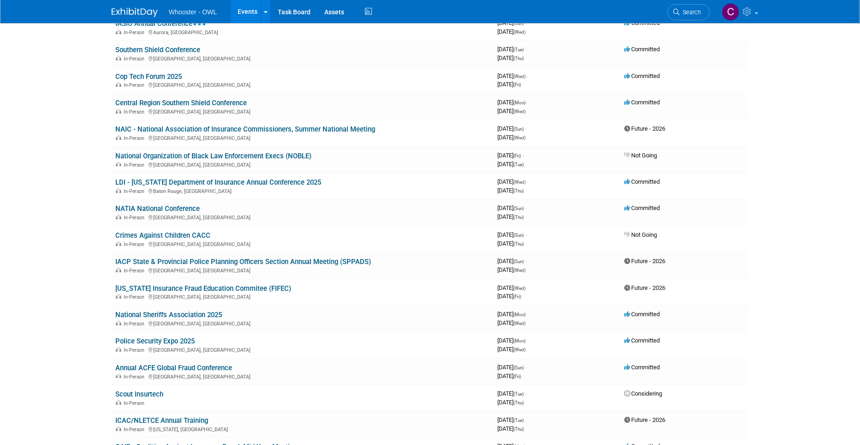
scroll to position [195, 0]
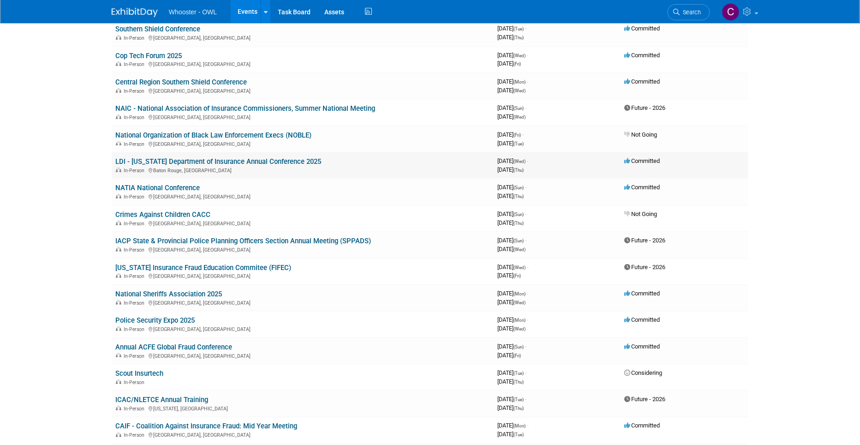
click at [192, 158] on link "LDI - [US_STATE] Department of Insurance Annual Conference 2025" at bounding box center [218, 161] width 206 height 8
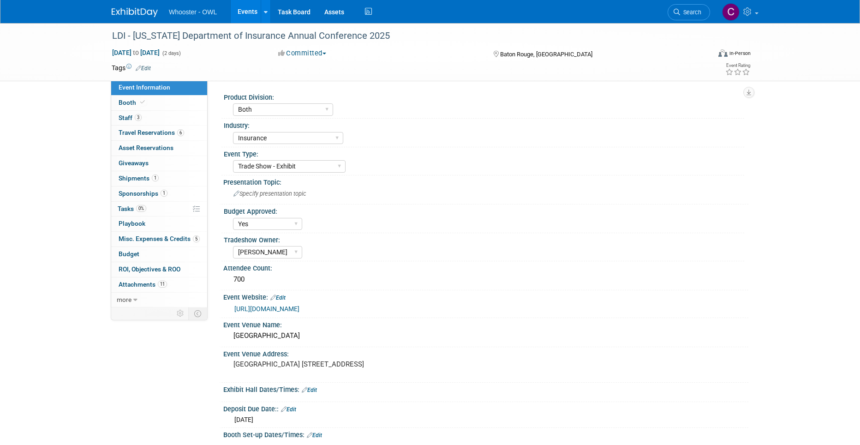
select select "Both"
select select "Insurance"
select select "Trade Show - Exhibit"
select select "Yes"
select select "Clare Southcombe"
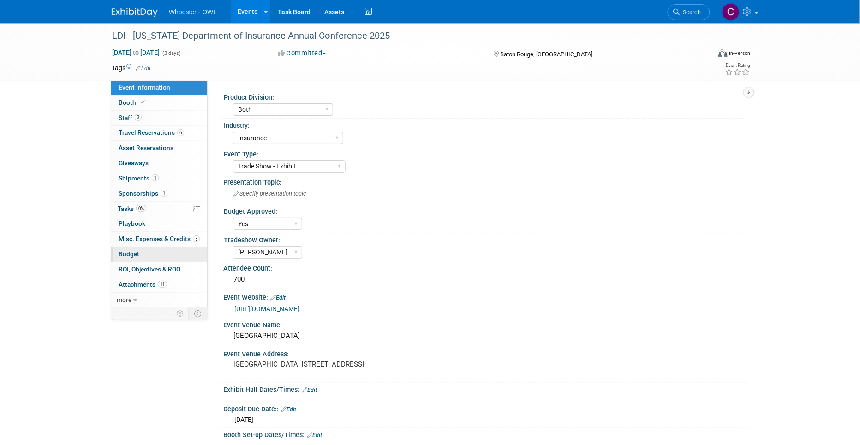
click at [127, 253] on span "Budget" at bounding box center [129, 253] width 21 height 7
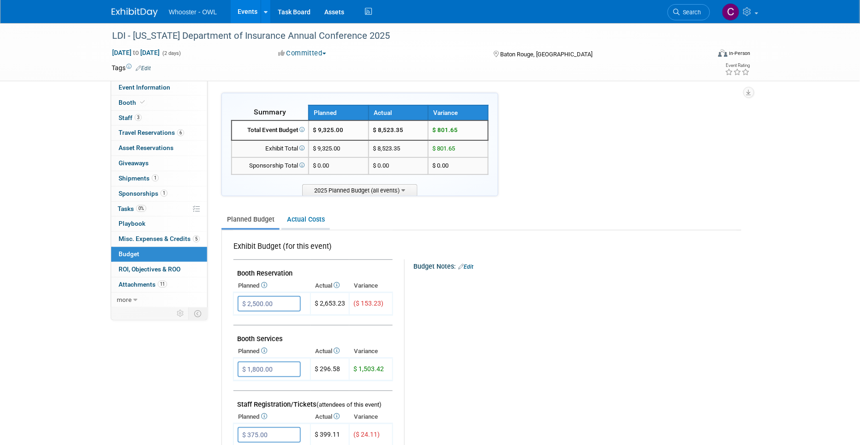
click at [302, 217] on link "Actual Costs" at bounding box center [305, 219] width 48 height 17
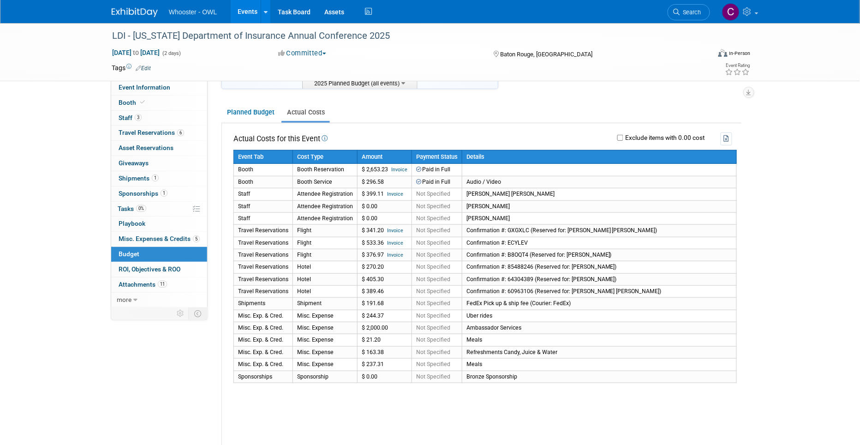
scroll to position [138, 0]
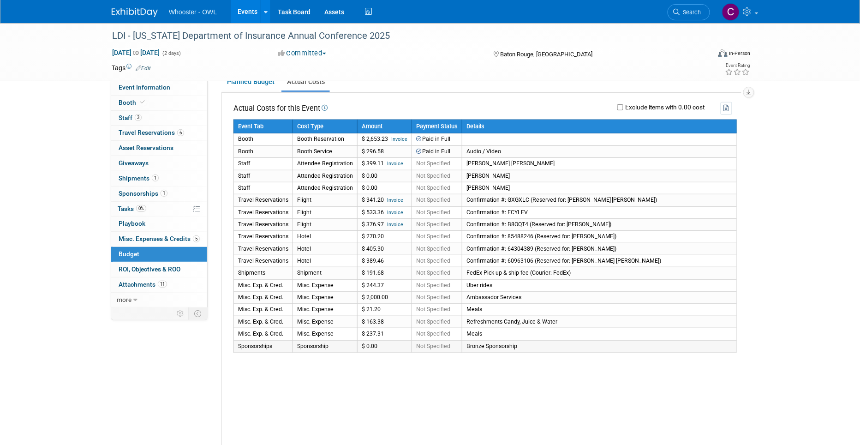
drag, startPoint x: 240, startPoint y: 246, endPoint x: 527, endPoint y: 344, distance: 303.8
click at [527, 344] on tbody "Event Tab Cost Type Amount Payment Status Details Booth Booth Reservation $ 2,6…" at bounding box center [485, 236] width 503 height 233
copy tbody "Booth Booth Reservation $ 2,653.23 Invoice Paid in Full Booth Booth Service $ 2…"
click at [316, 387] on div "Actual Costs for this Event Exclude items with 0.00 cost Event Tab" at bounding box center [482, 323] width 520 height 461
click at [147, 238] on span "Misc. Expenses & Credits 5" at bounding box center [159, 238] width 81 height 7
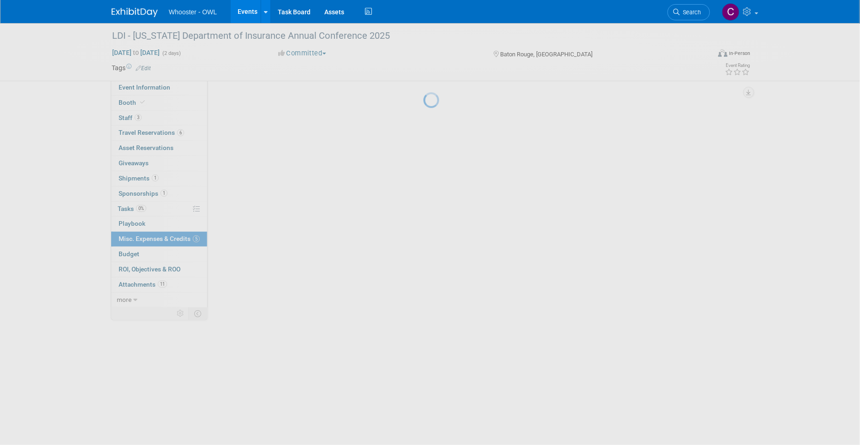
scroll to position [0, 0]
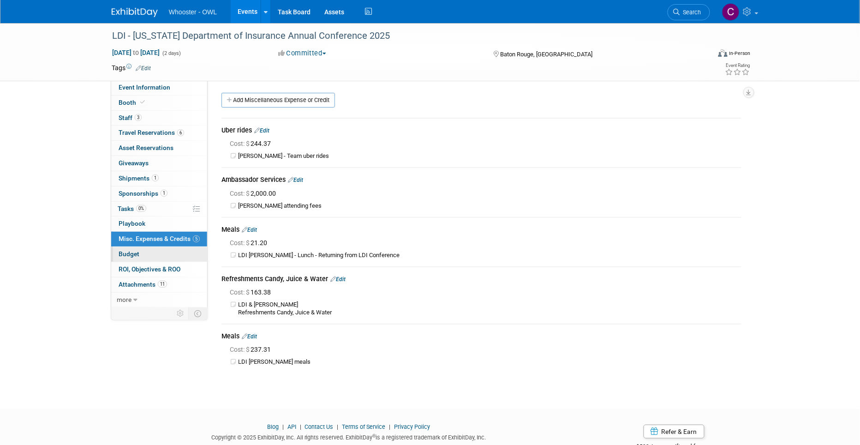
click at [127, 254] on span "Budget" at bounding box center [129, 253] width 21 height 7
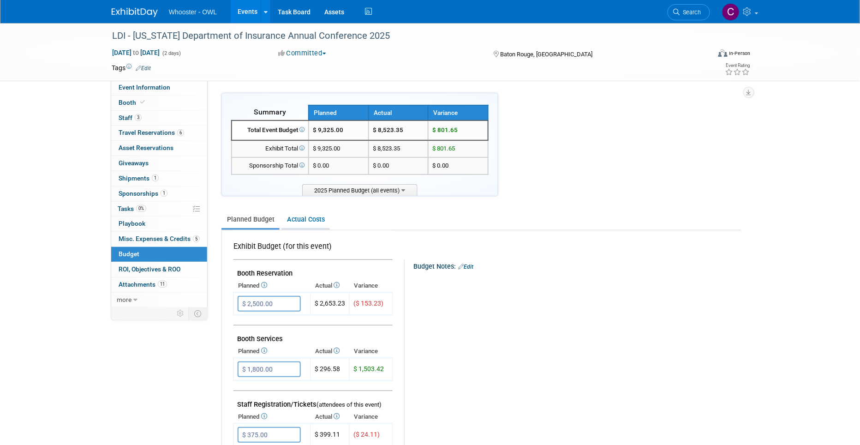
drag, startPoint x: 308, startPoint y: 216, endPoint x: 318, endPoint y: 223, distance: 13.2
click at [308, 216] on link "Actual Costs" at bounding box center [305, 219] width 48 height 17
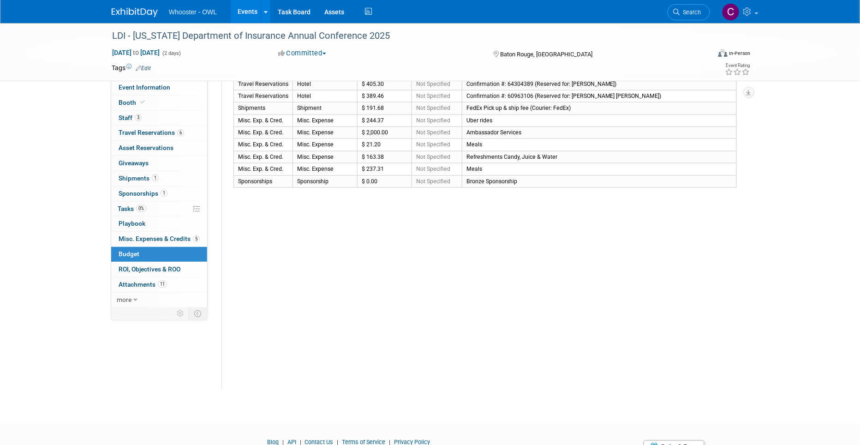
scroll to position [275, 0]
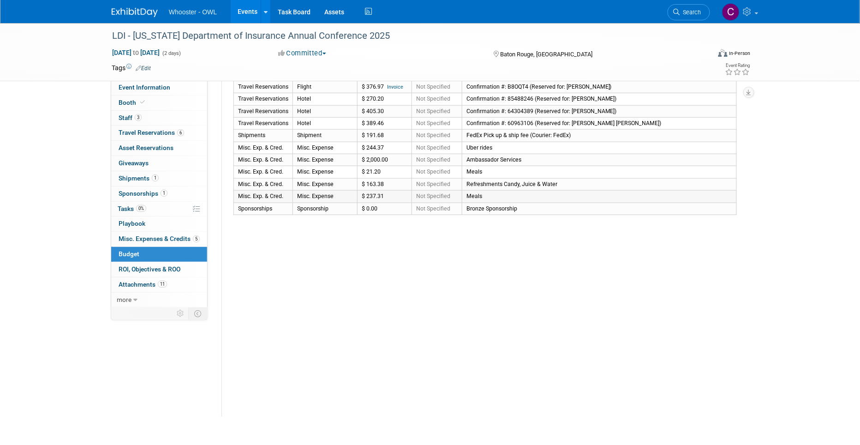
drag, startPoint x: 238, startPoint y: 194, endPoint x: 510, endPoint y: 198, distance: 271.8
click at [510, 198] on tr "Misc. Exp. & Cred. Misc. Expense $ 237.31 Not Specified Meals" at bounding box center [485, 197] width 503 height 12
copy tr "Misc. Exp. & Cred. Misc. Expense $ 237.31 Not Specified Meals"
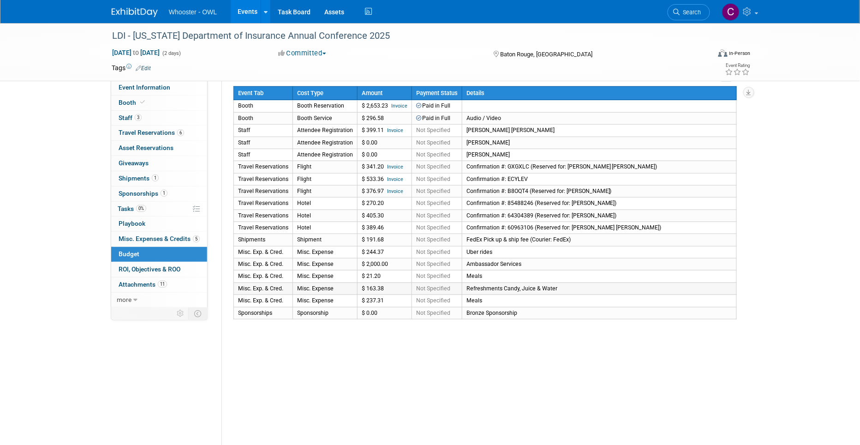
scroll to position [172, 0]
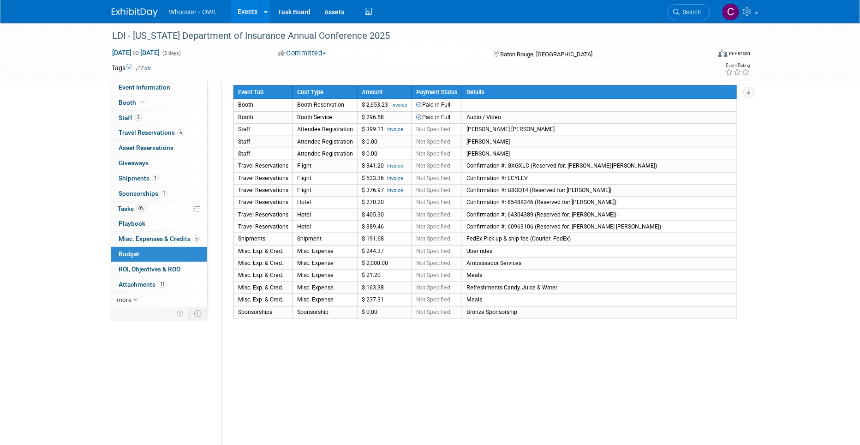
click at [318, 334] on div "Actual Costs for this Event Exclude items with 0.00 cost Event Tab" at bounding box center [482, 289] width 520 height 461
click at [395, 176] on link "Invoice" at bounding box center [395, 178] width 16 height 6
drag, startPoint x: 239, startPoint y: 176, endPoint x: 548, endPoint y: 173, distance: 308.7
click at [548, 173] on tr "Travel Reservations Flight $ 533.36 Invoice Not Specified Confirmation #: ECYLEV" at bounding box center [485, 178] width 503 height 12
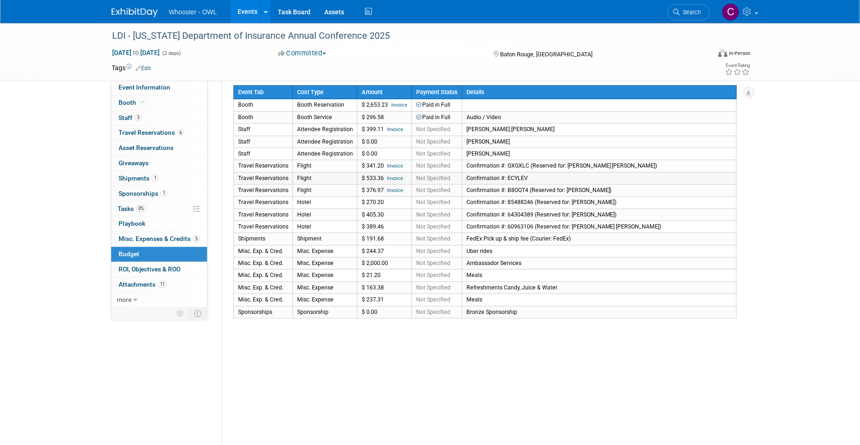
scroll to position [173, 0]
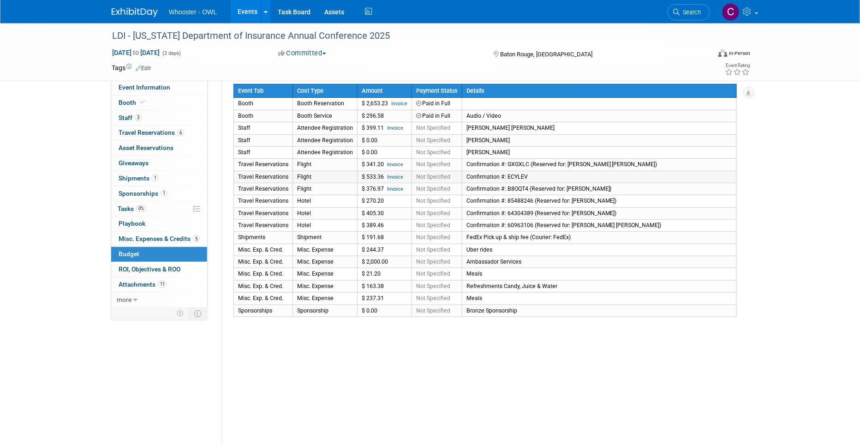
copy tr "Travel Reservations Flight $ 533.36 Invoice Not Specified Confirmation #: ECYLEV"
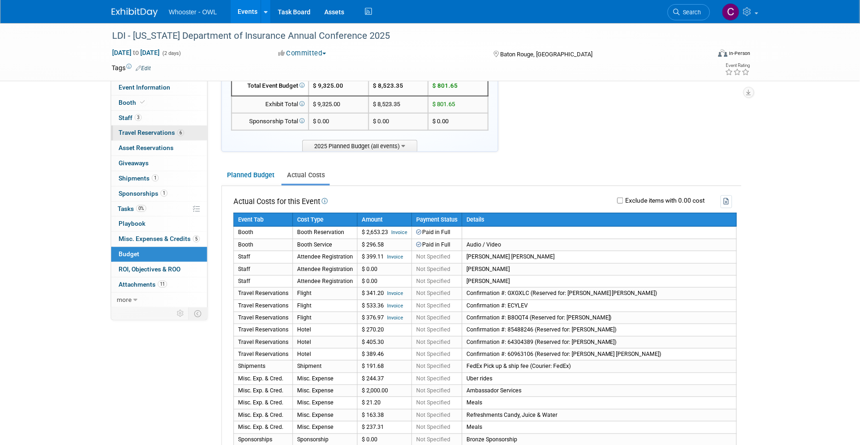
scroll to position [41, 0]
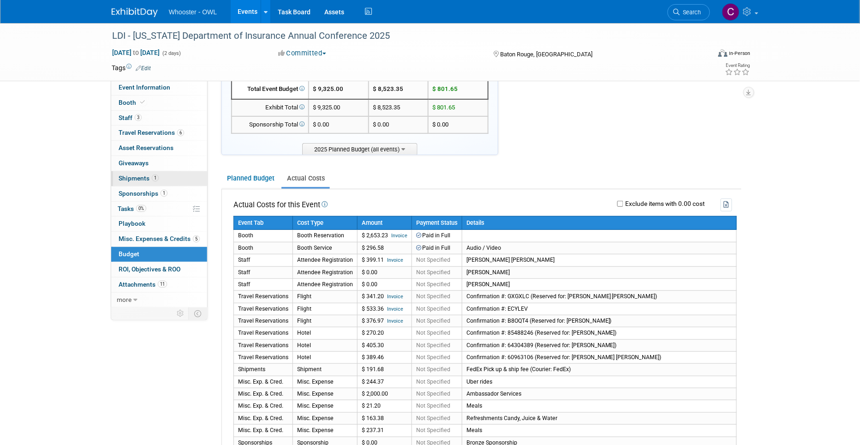
click at [141, 178] on span "Shipments 1" at bounding box center [139, 177] width 40 height 7
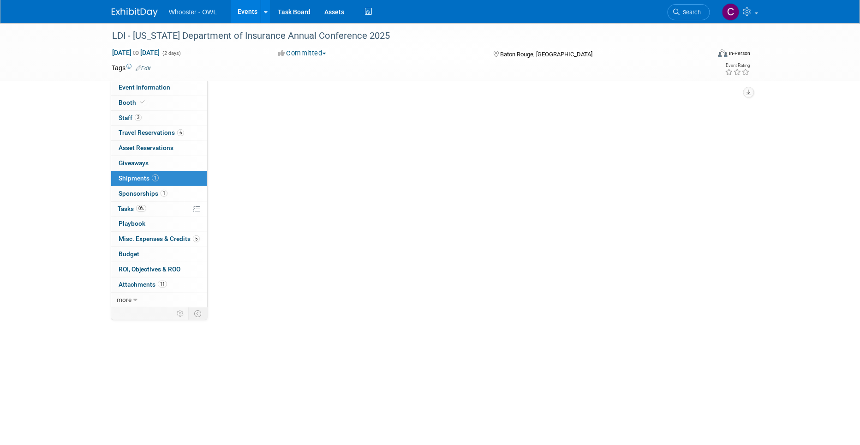
scroll to position [0, 0]
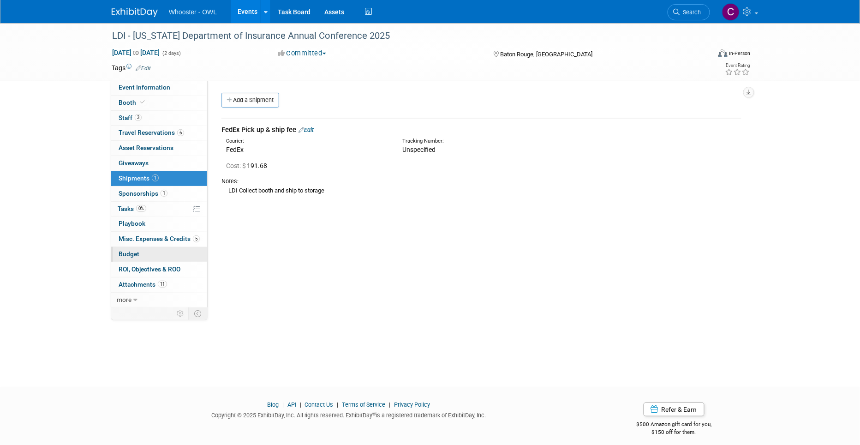
click at [128, 254] on span "Budget" at bounding box center [129, 253] width 21 height 7
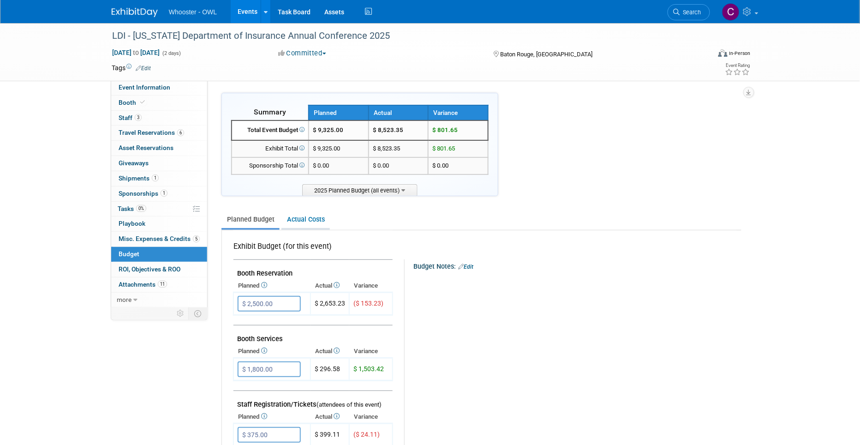
click at [300, 214] on link "Actual Costs" at bounding box center [305, 219] width 48 height 17
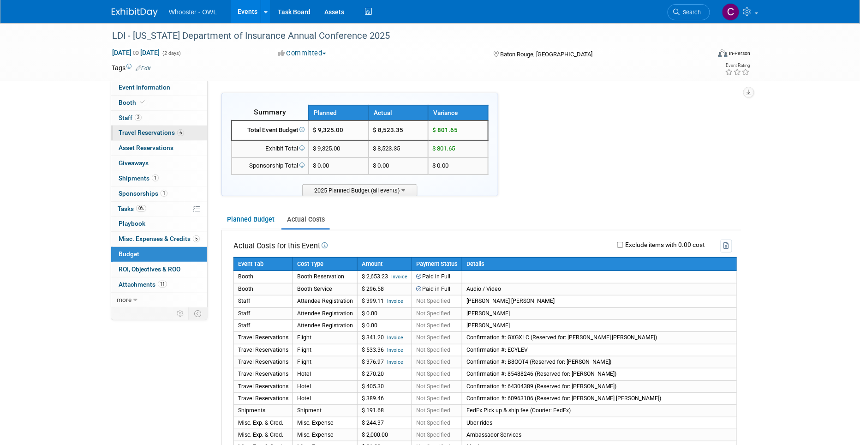
click at [131, 130] on span "Travel Reservations 6" at bounding box center [152, 132] width 66 height 7
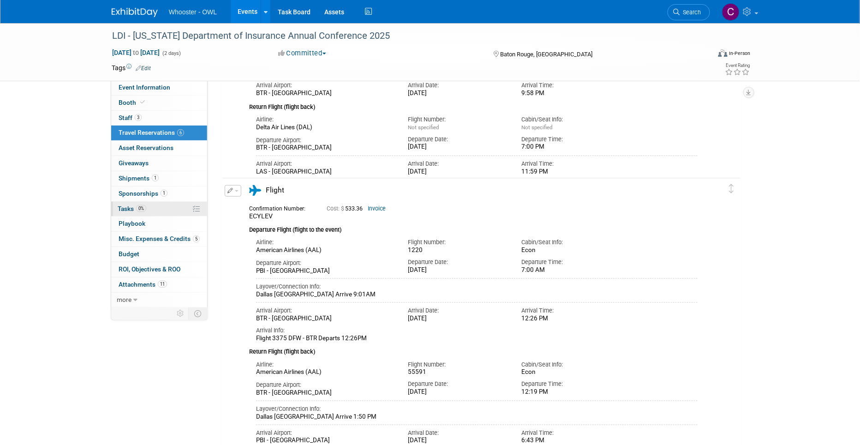
scroll to position [144, 0]
click at [145, 238] on span "Misc. Expenses & Credits 5" at bounding box center [159, 238] width 81 height 7
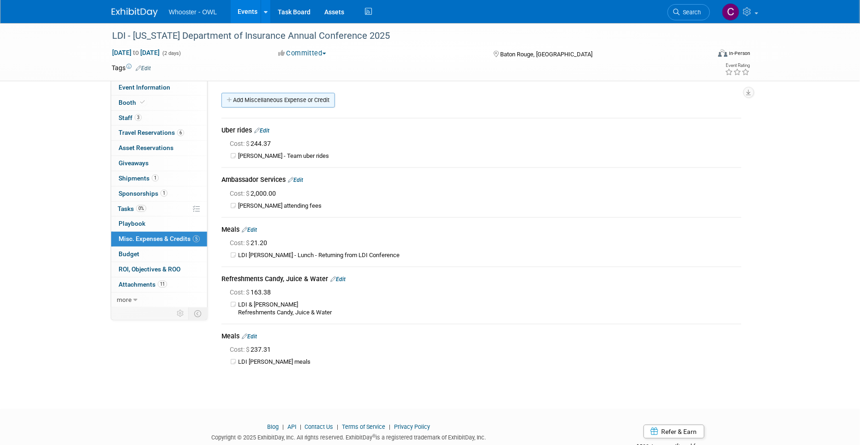
click at [277, 100] on link "Add Miscellaneous Expense or Credit" at bounding box center [279, 100] width 114 height 15
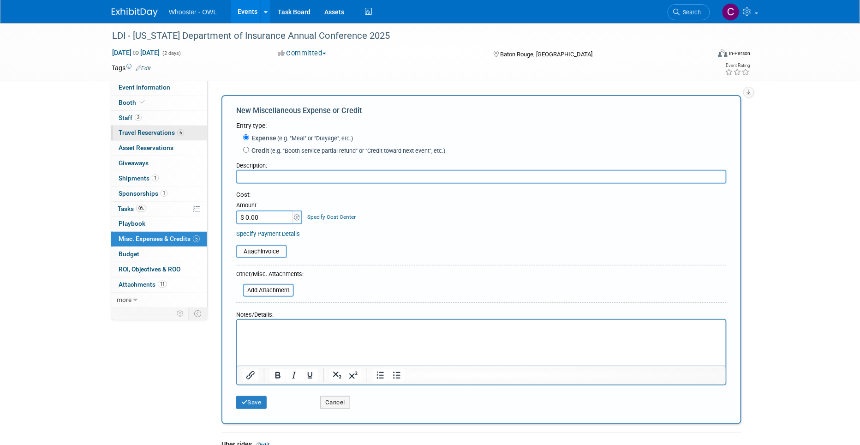
click at [145, 130] on span "Travel Reservations 6" at bounding box center [152, 132] width 66 height 7
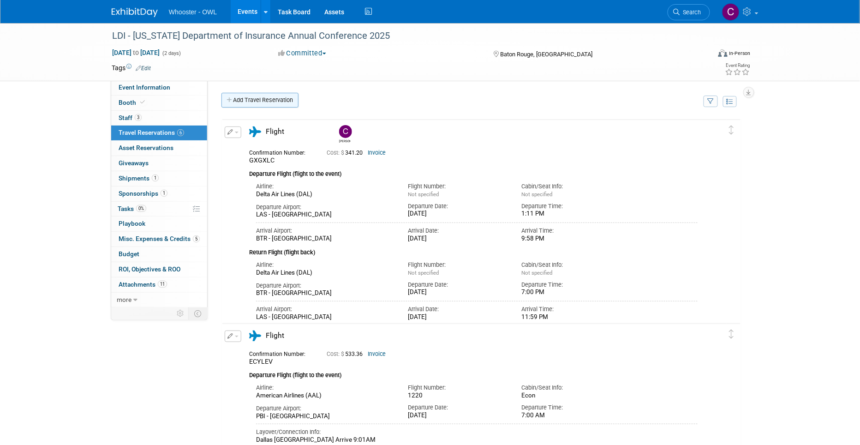
click at [266, 102] on link "Add Travel Reservation" at bounding box center [260, 100] width 77 height 15
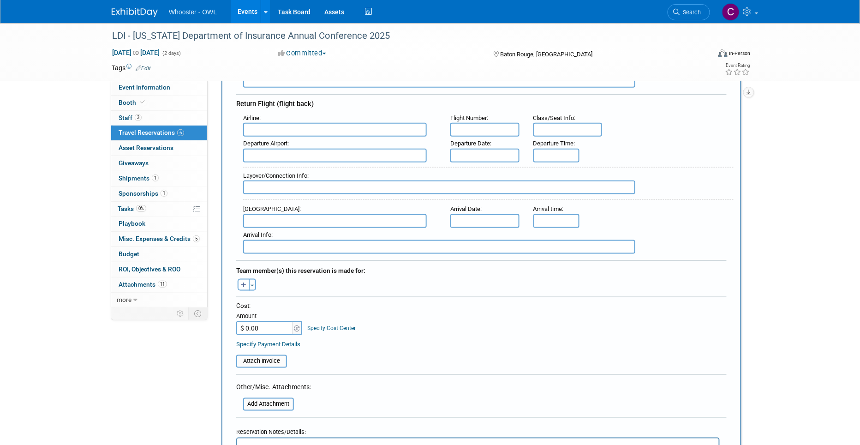
scroll to position [265, 0]
click at [246, 325] on input "$ 0.00" at bounding box center [265, 329] width 58 height 14
click at [246, 322] on input "$ 0.00" at bounding box center [265, 329] width 58 height 14
type input "$ 40.00"
click at [321, 340] on div "Specify Payment Details" at bounding box center [481, 345] width 491 height 10
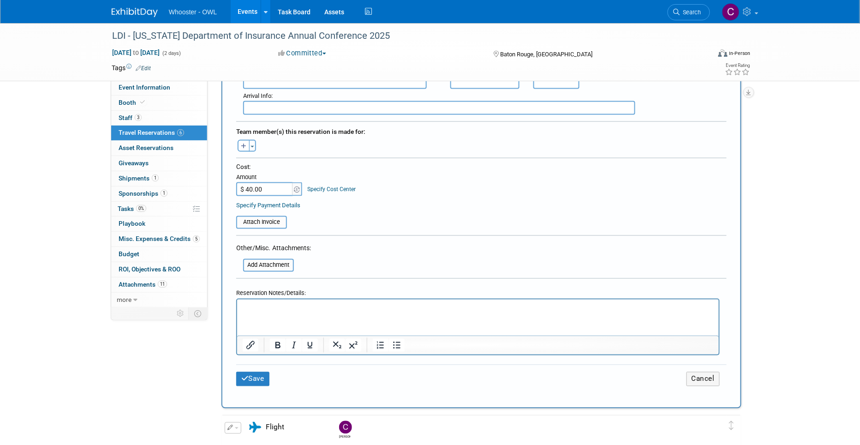
scroll to position [411, 0]
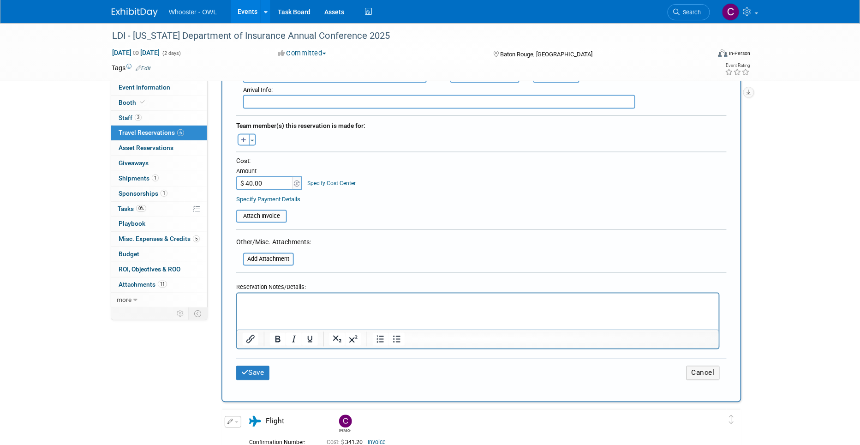
click at [263, 299] on p "Rich Text Area. Press ALT-0 for help." at bounding box center [477, 302] width 471 height 10
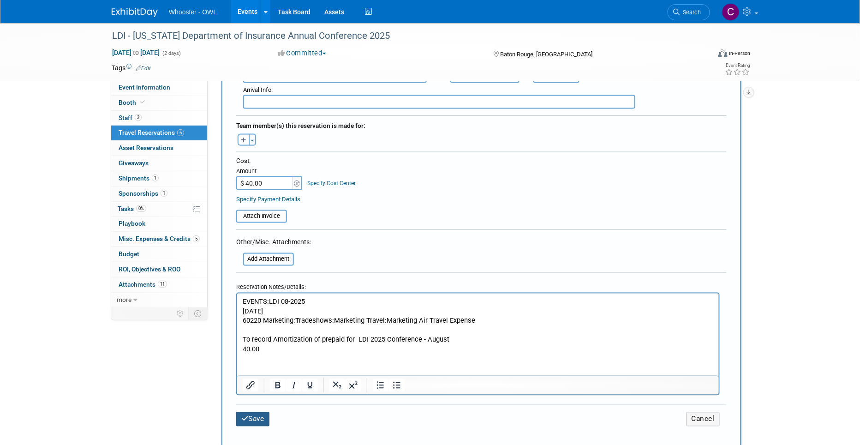
click at [256, 413] on button "Save" at bounding box center [252, 419] width 33 height 14
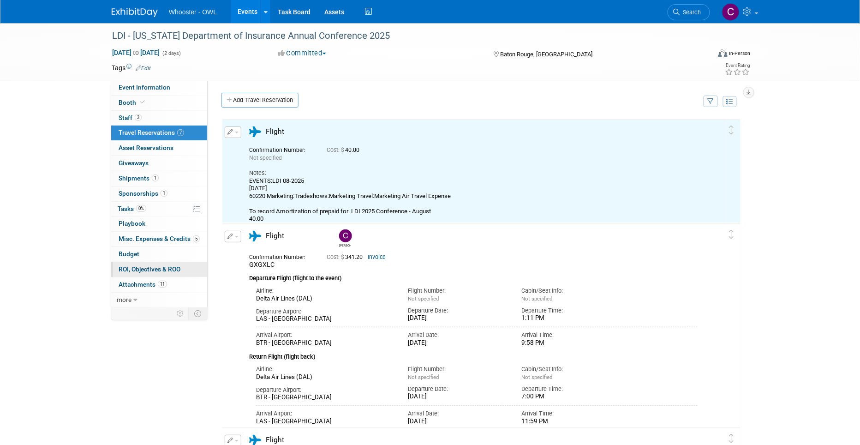
scroll to position [0, 0]
click at [132, 253] on span "Budget" at bounding box center [129, 253] width 21 height 7
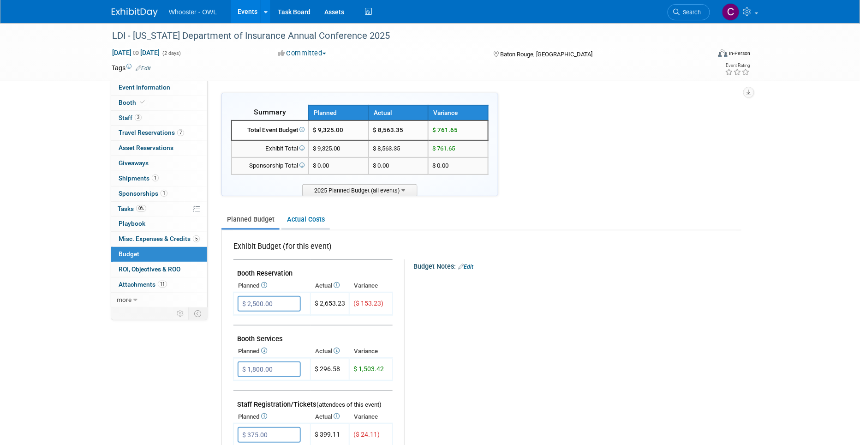
click at [305, 220] on link "Actual Costs" at bounding box center [305, 219] width 48 height 17
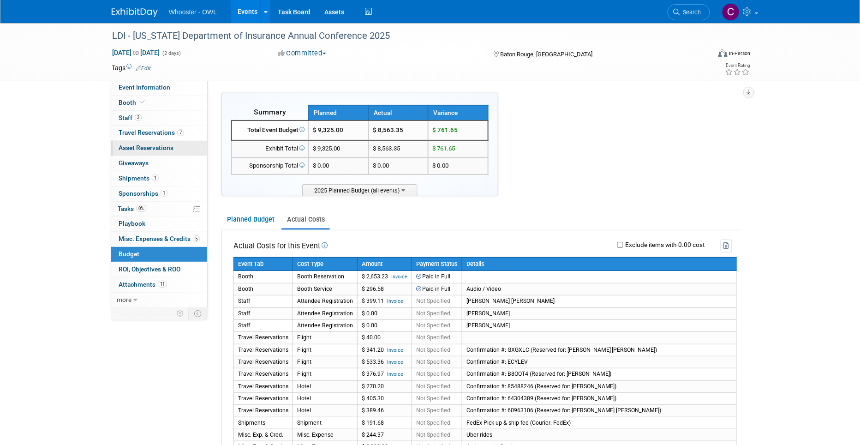
click at [133, 148] on span "Asset Reservations 0" at bounding box center [146, 147] width 55 height 7
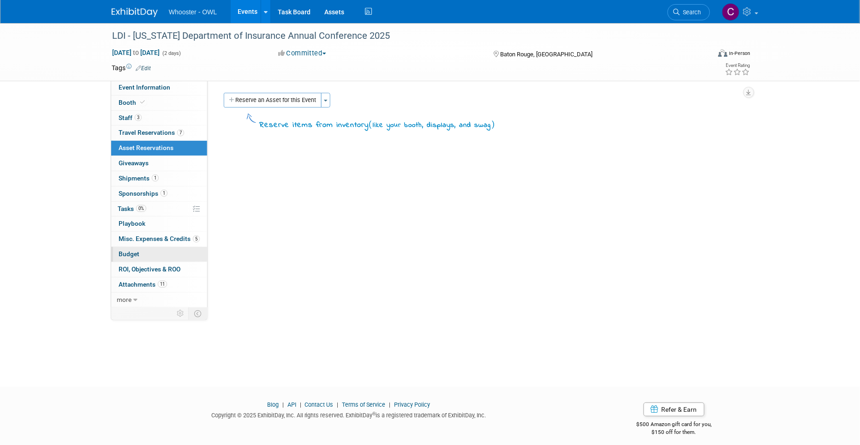
click at [128, 251] on span "Budget" at bounding box center [129, 253] width 21 height 7
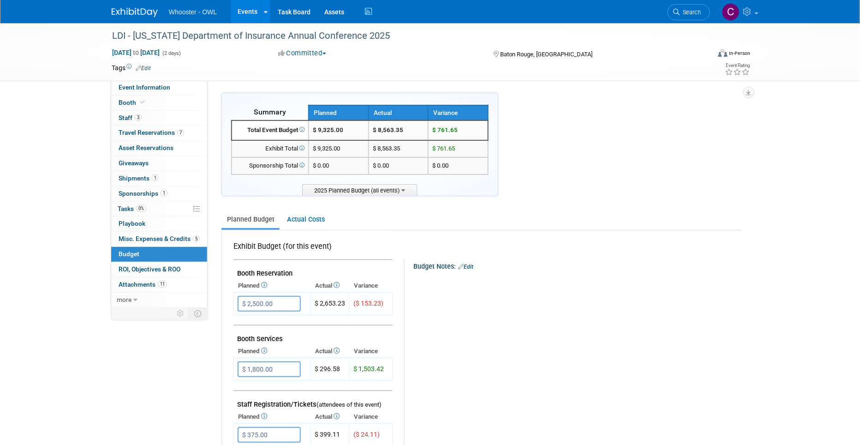
click at [250, 7] on link "Events" at bounding box center [248, 11] width 34 height 23
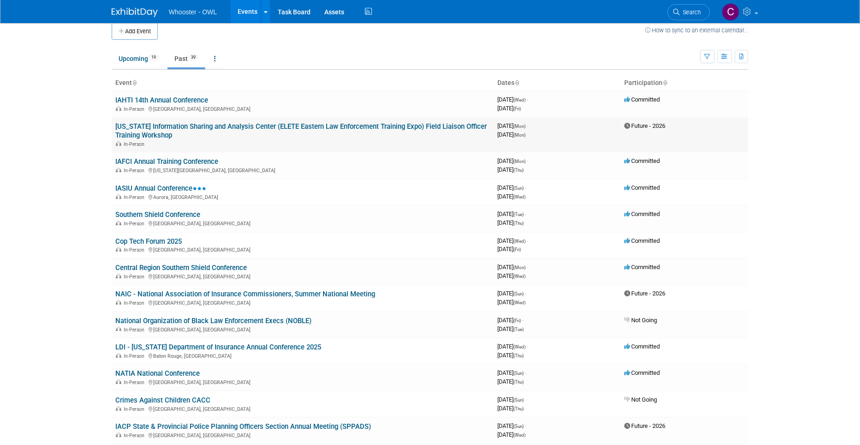
scroll to position [11, 0]
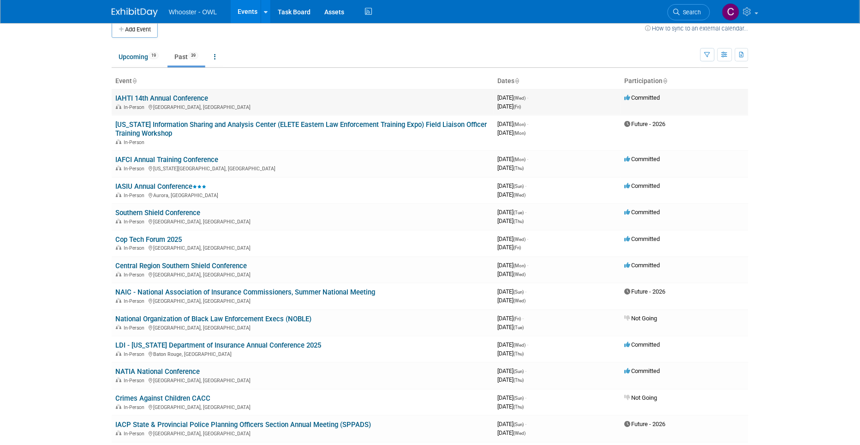
click at [177, 101] on link "IAHTI 14th Annual Conference" at bounding box center [161, 98] width 93 height 8
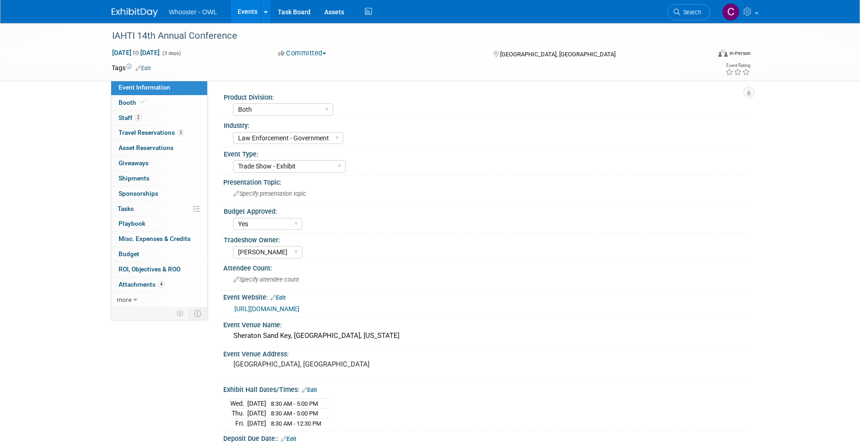
select select "Both"
select select "Law Enforcement - Government"
select select "Trade Show - Exhibit"
select select "Yes"
select select "[PERSON_NAME]"
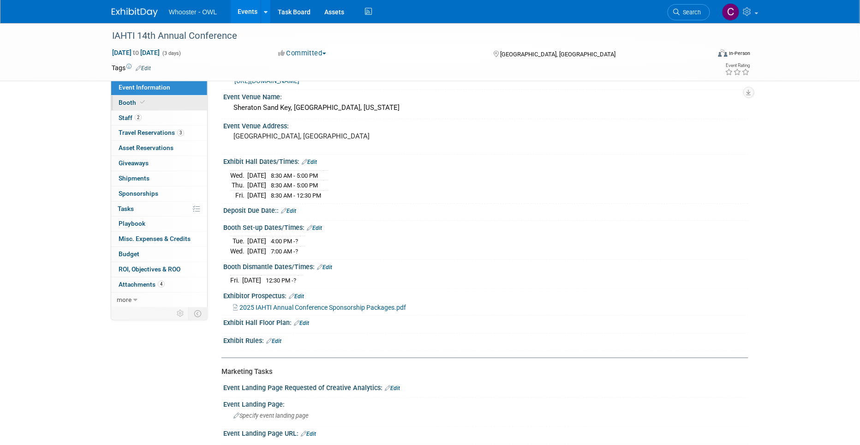
scroll to position [226, 0]
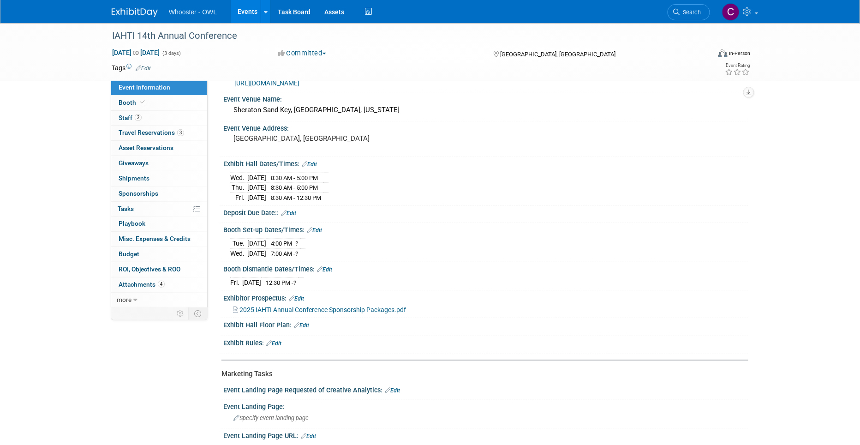
click at [245, 7] on link "Events" at bounding box center [248, 11] width 34 height 23
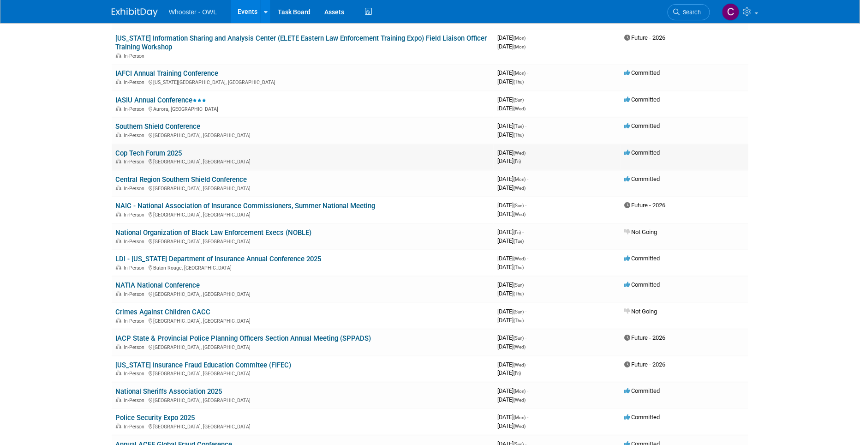
scroll to position [106, 0]
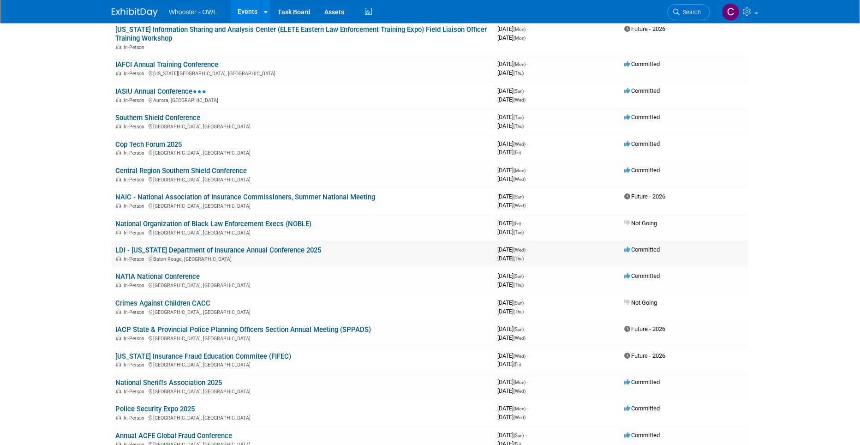
click at [170, 246] on link "LDI - [US_STATE] Department of Insurance Annual Conference 2025" at bounding box center [218, 250] width 206 height 8
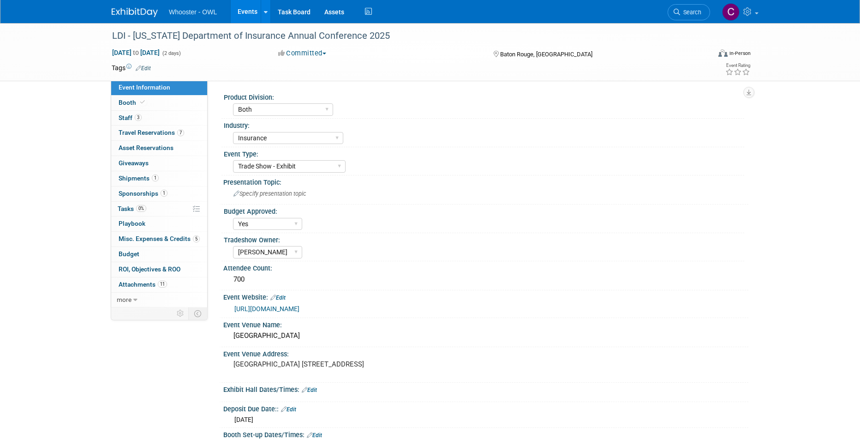
select select "Both"
select select "Insurance"
select select "Trade Show - Exhibit"
select select "Yes"
select select "[PERSON_NAME]"
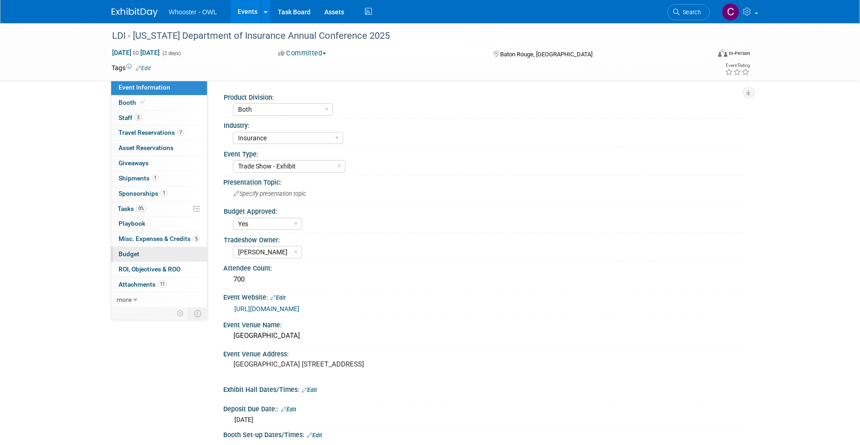
drag, startPoint x: 128, startPoint y: 252, endPoint x: 159, endPoint y: 250, distance: 31.0
click at [128, 252] on span "Budget" at bounding box center [129, 253] width 21 height 7
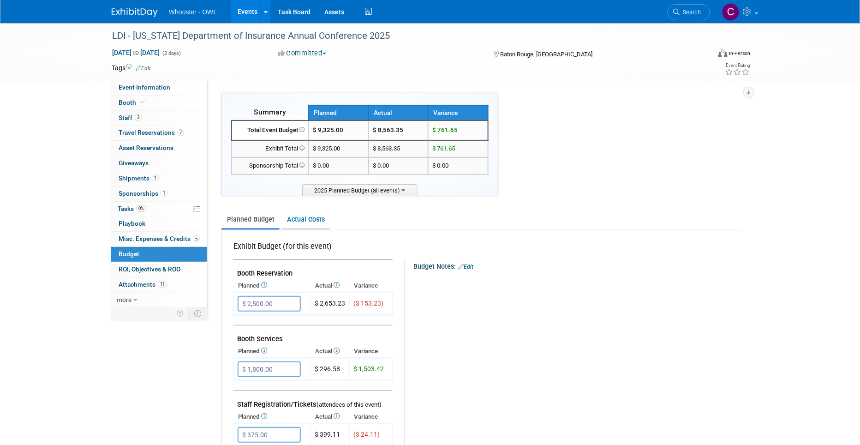
drag, startPoint x: 305, startPoint y: 216, endPoint x: 311, endPoint y: 221, distance: 8.5
click at [305, 216] on link "Actual Costs" at bounding box center [305, 219] width 48 height 17
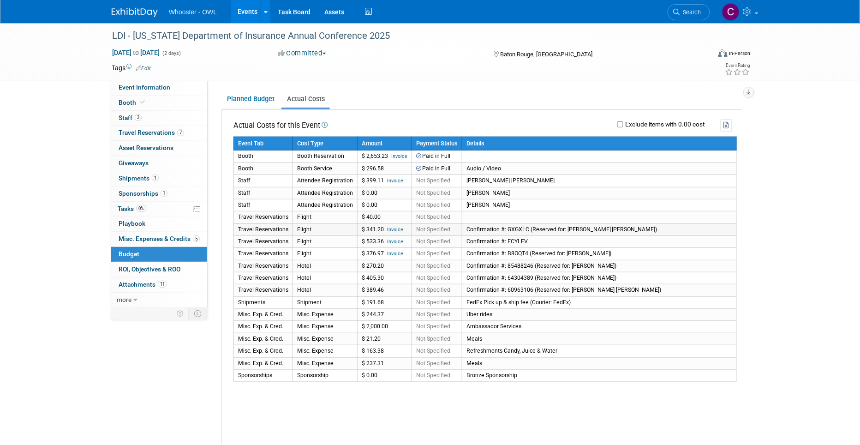
scroll to position [122, 0]
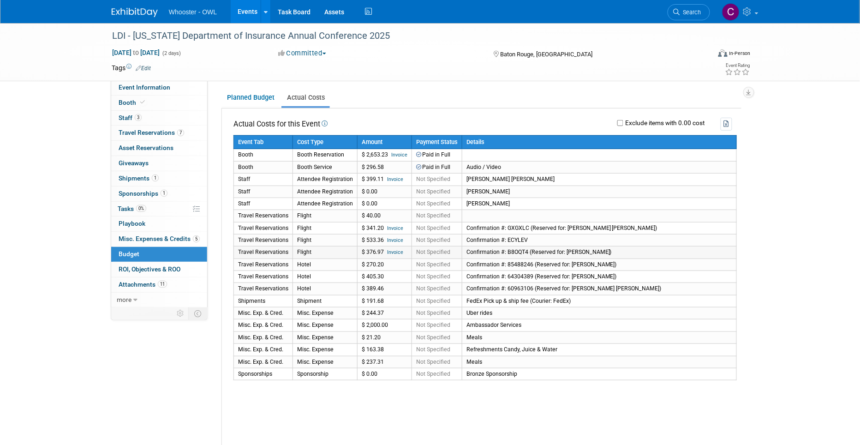
drag, startPoint x: 240, startPoint y: 249, endPoint x: 619, endPoint y: 248, distance: 379.8
click at [619, 248] on tr "Travel Reservations Flight $ 376.97 Invoice Not Specified Confirmation #: B8OQT…" at bounding box center [485, 252] width 503 height 12
copy tr "Travel Reservations Flight $ 376.97 Invoice Not Specified Confirmation #: B8OQT…"
drag, startPoint x: 239, startPoint y: 263, endPoint x: 645, endPoint y: 261, distance: 406.6
click at [645, 261] on tr "Travel Reservations Hotel $ 270.20 Not Specified Confirmation #: 85488246 (Rese…" at bounding box center [485, 264] width 503 height 12
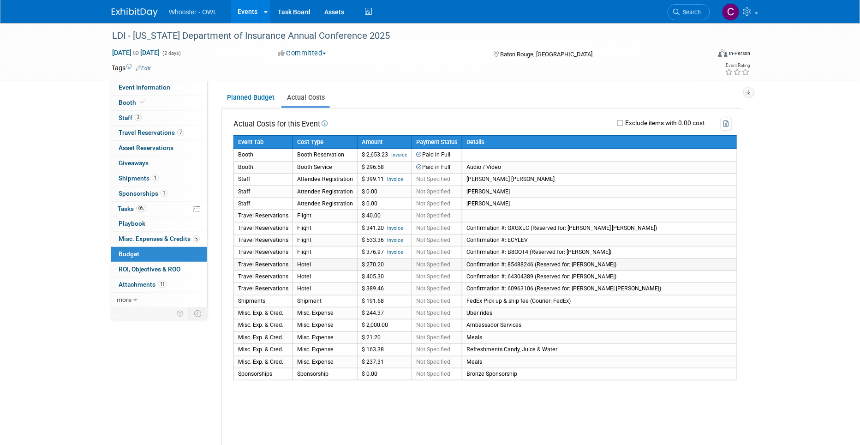
copy tr "Travel Reservations Hotel $ 270.20 Not Specified Confirmation #: 85488246 (Rese…"
